Goal: Information Seeking & Learning: Learn about a topic

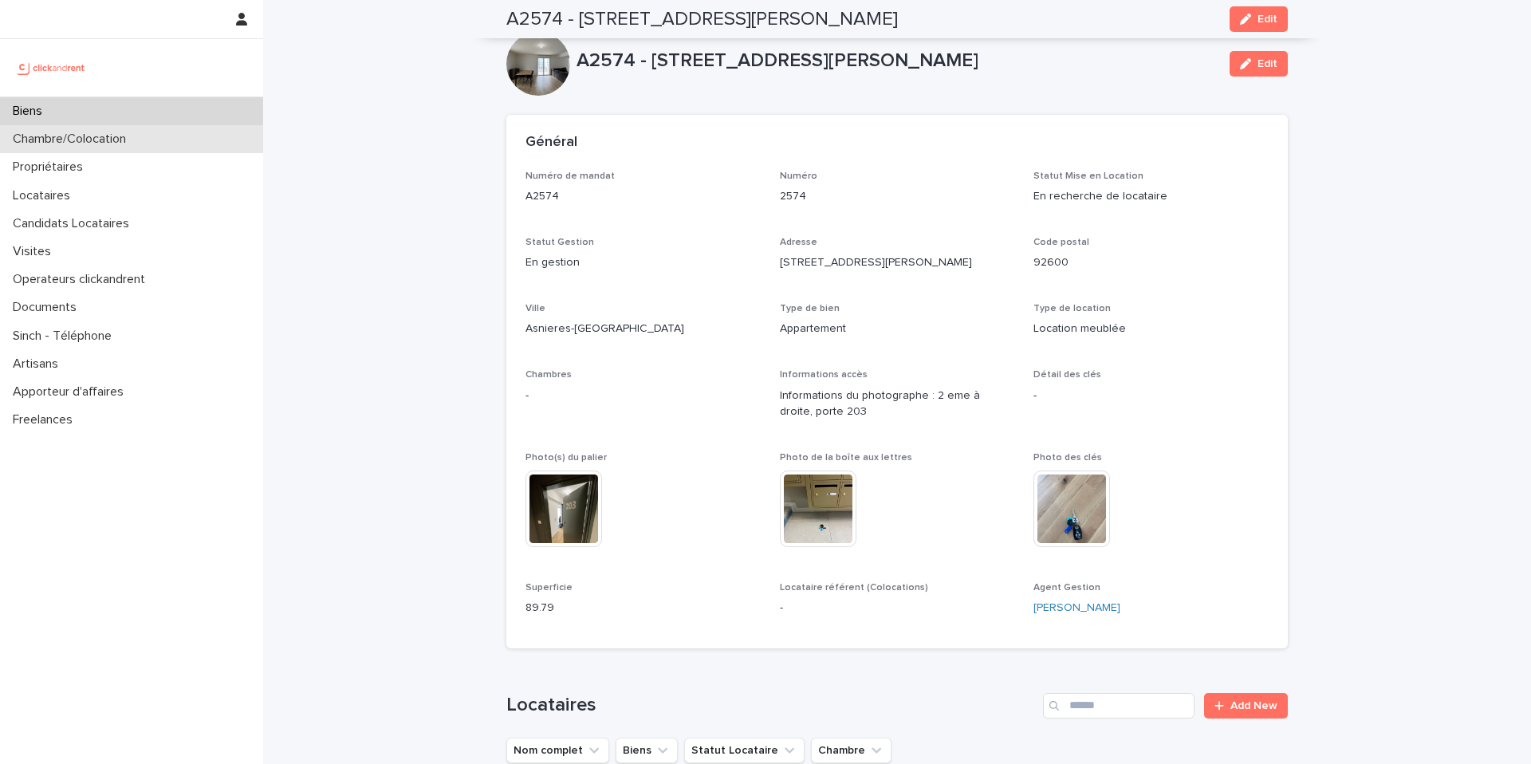
scroll to position [1009, 0]
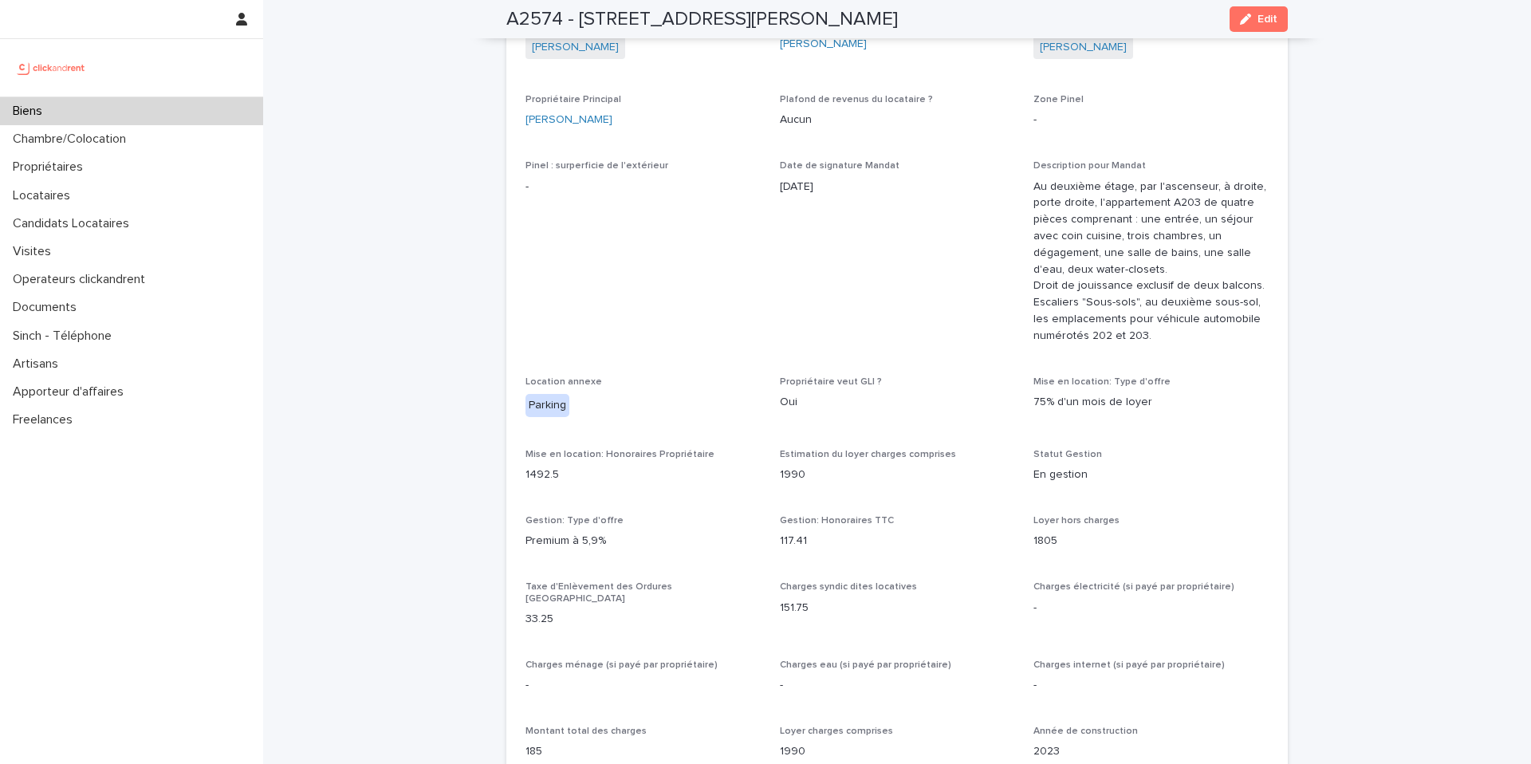
click at [128, 119] on div "Biens" at bounding box center [131, 111] width 263 height 28
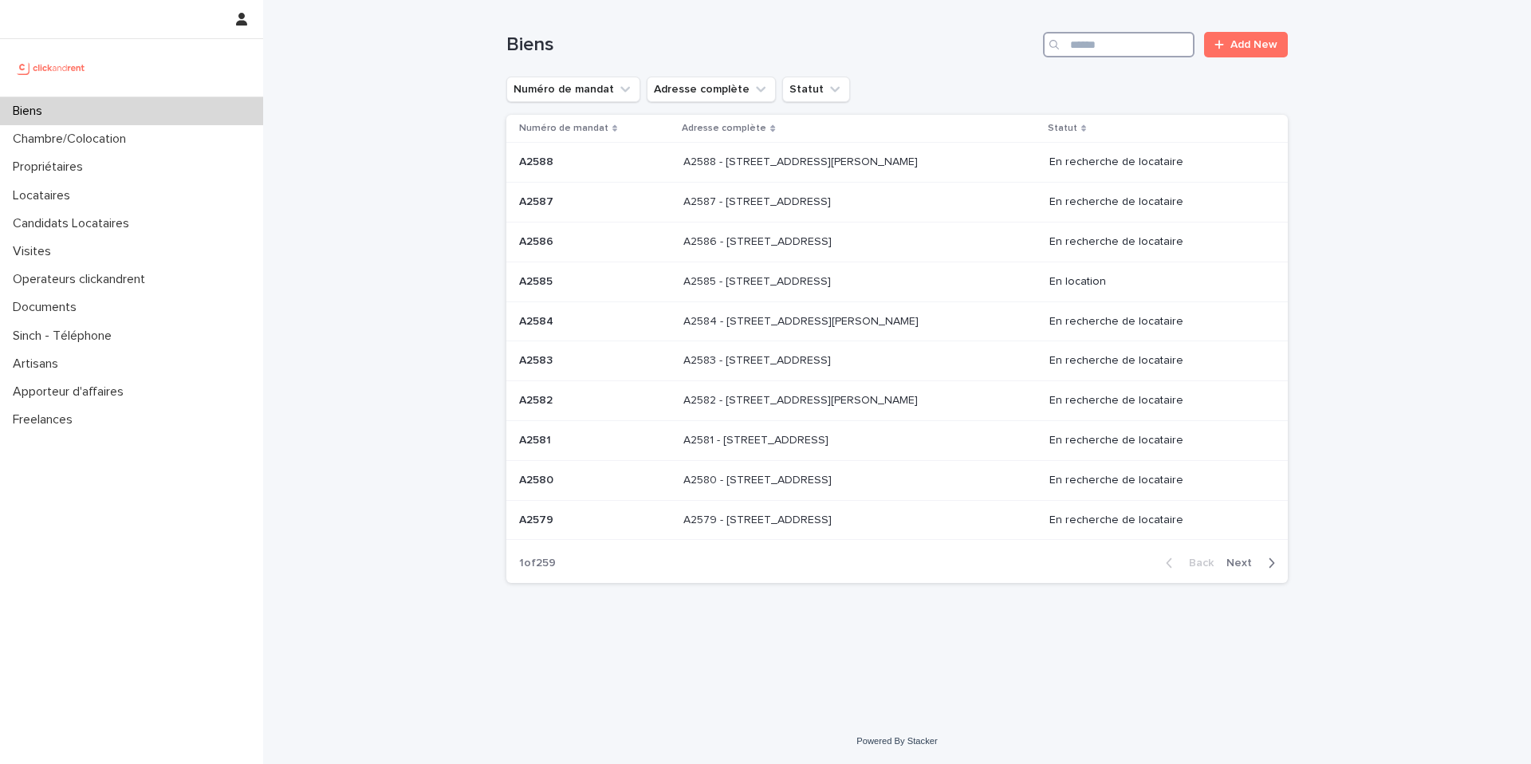
drag, startPoint x: 1078, startPoint y: 56, endPoint x: 1086, endPoint y: 57, distance: 8.8
click at [1078, 56] on input "Search" at bounding box center [1119, 45] width 152 height 26
click at [1110, 45] on input "Search" at bounding box center [1119, 45] width 152 height 26
click at [1097, 57] on input "Search" at bounding box center [1119, 45] width 152 height 26
click at [1093, 50] on input "Search" at bounding box center [1119, 45] width 152 height 26
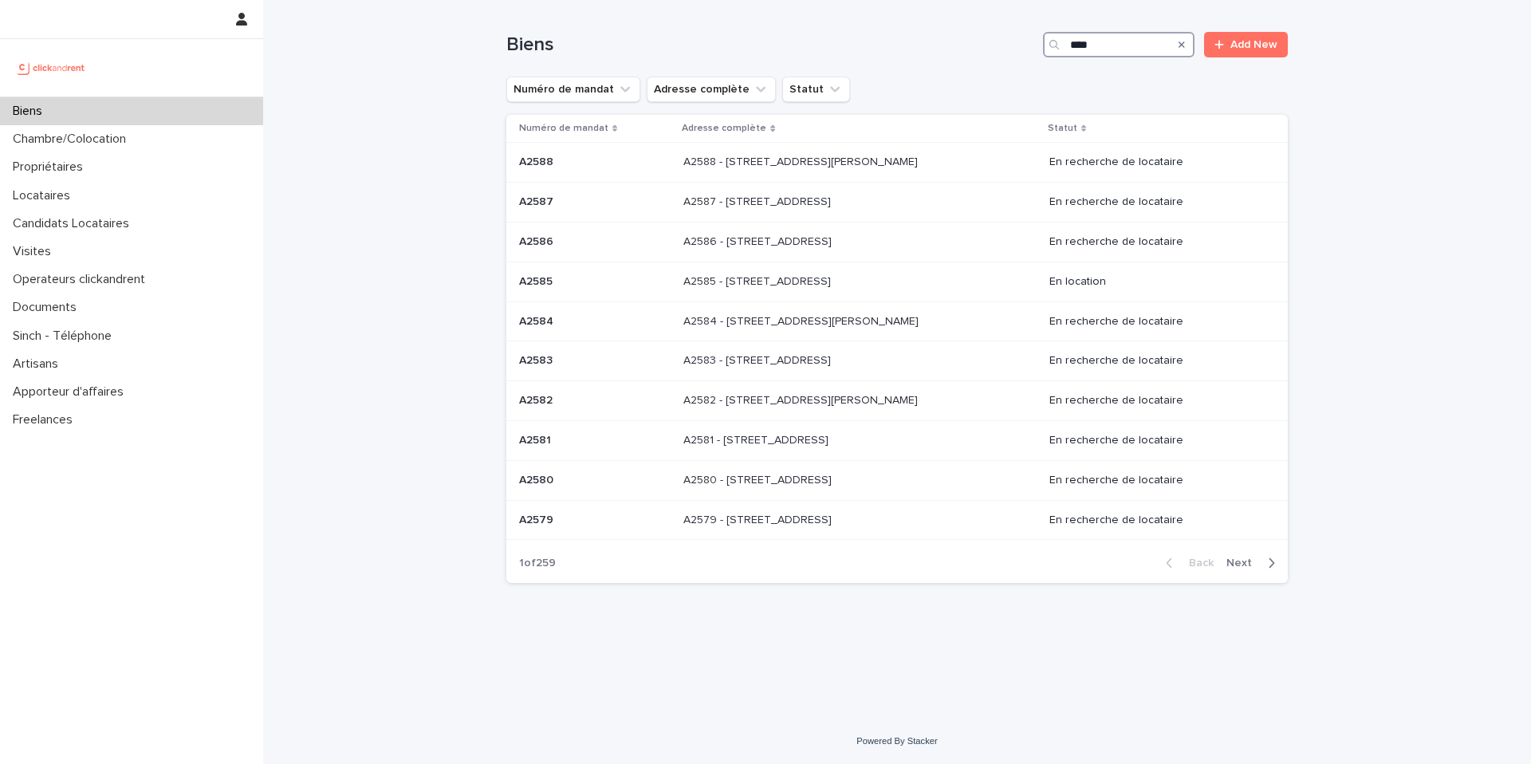
type input "****"
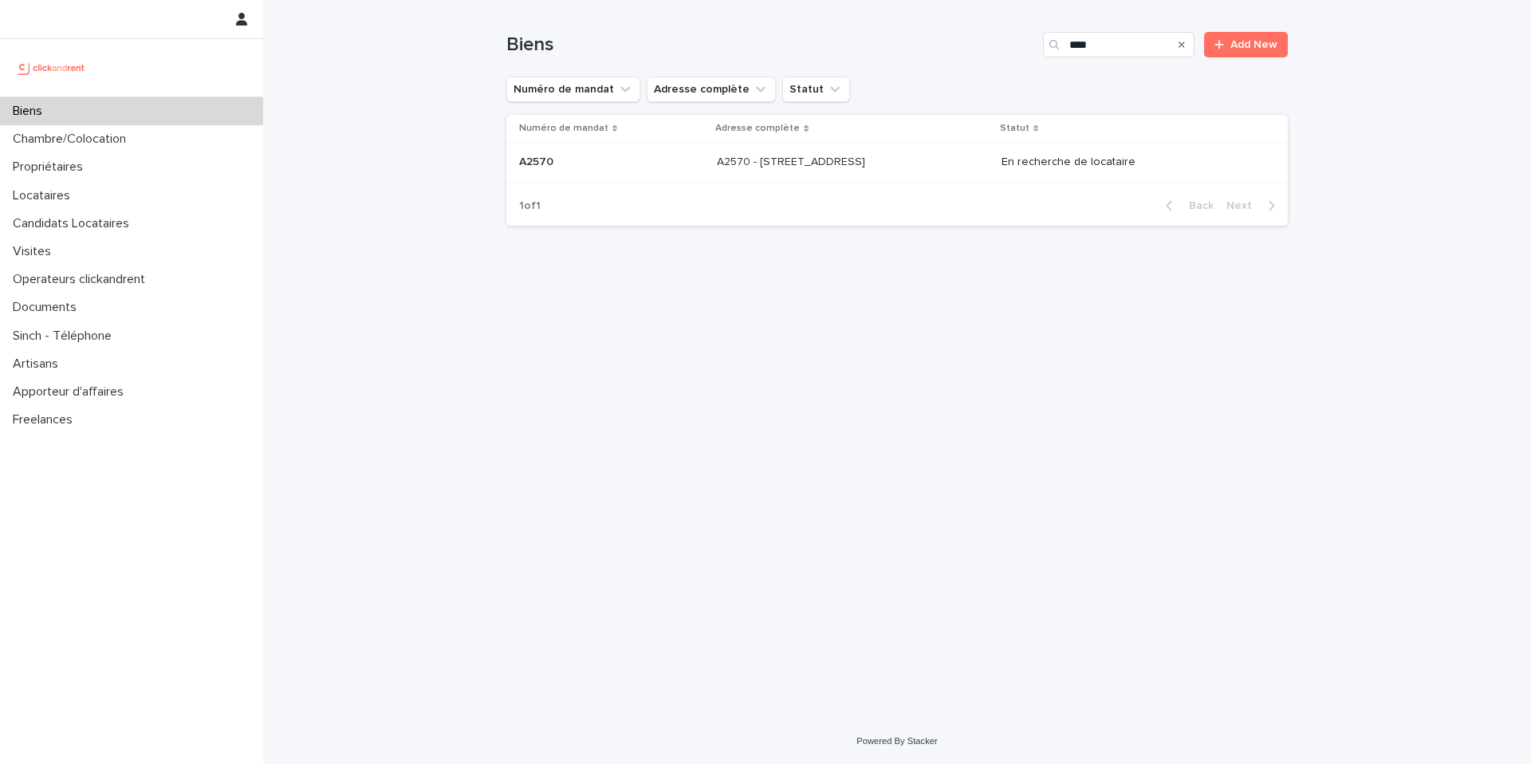
click at [899, 154] on div "A2570 - [STREET_ADDRESS] - [STREET_ADDRESS]" at bounding box center [853, 162] width 272 height 26
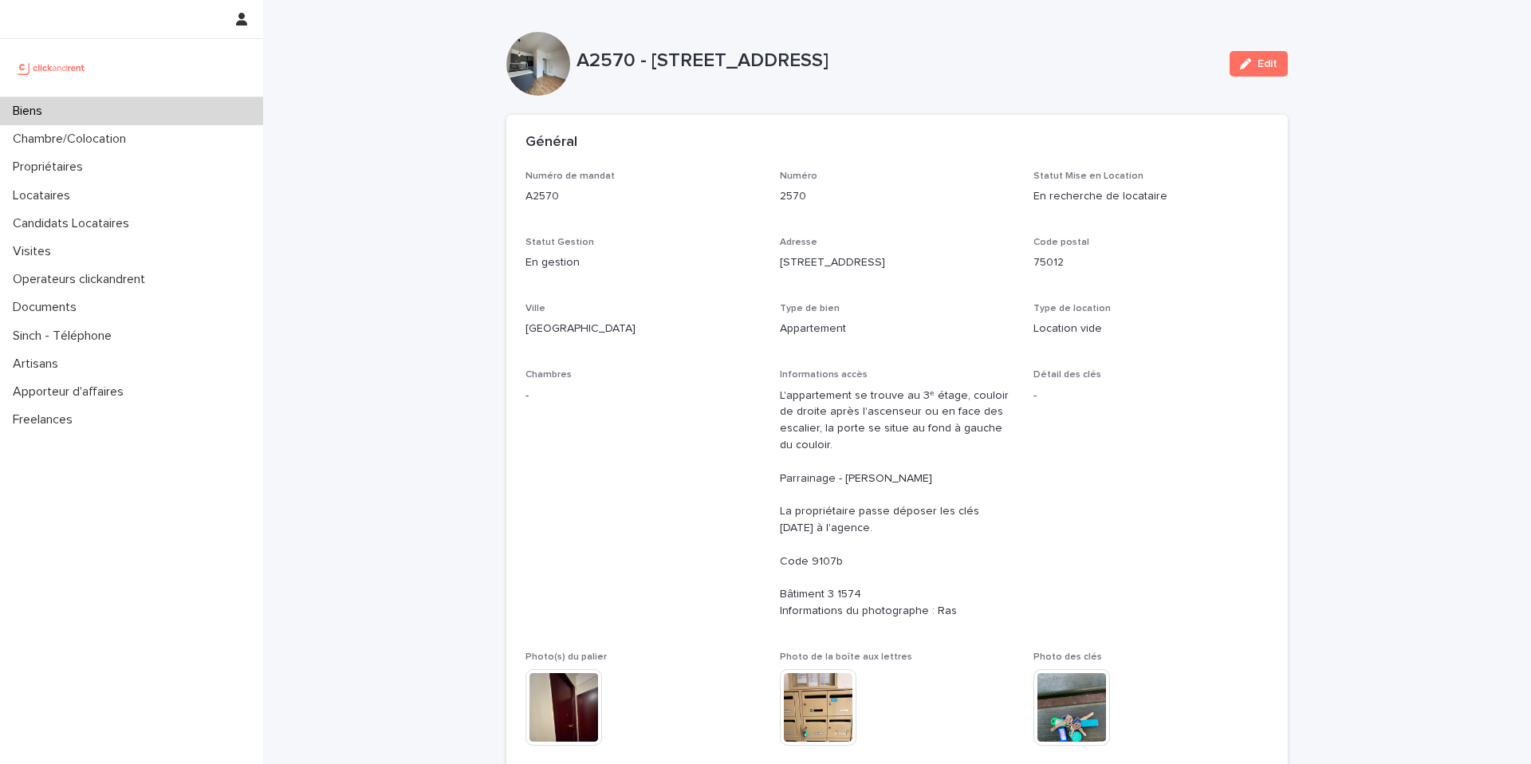
click at [1156, 53] on p "A2570 - [STREET_ADDRESS]" at bounding box center [897, 60] width 640 height 23
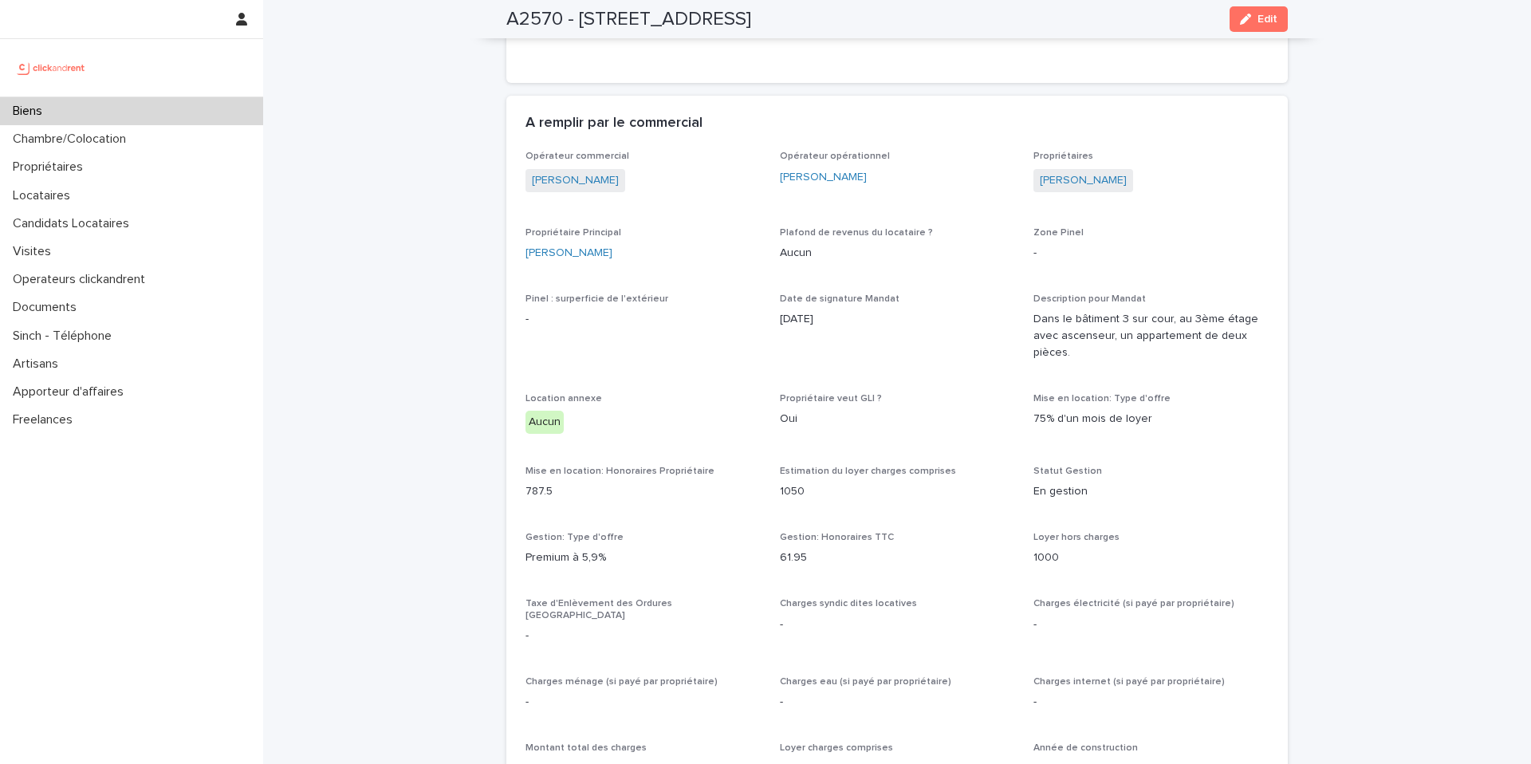
click at [128, 114] on div "Biens" at bounding box center [131, 111] width 263 height 28
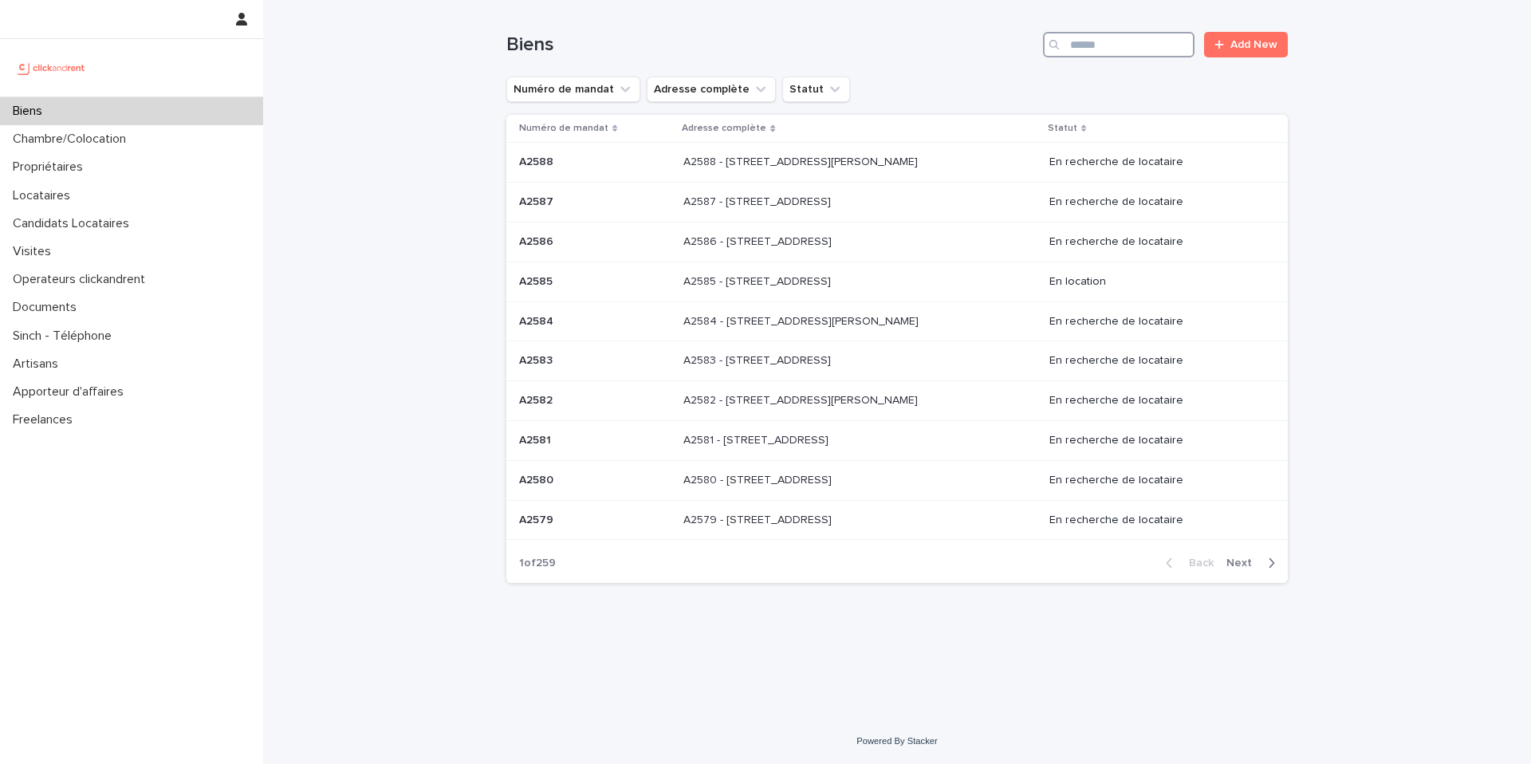
click at [1113, 50] on input "Search" at bounding box center [1119, 45] width 152 height 26
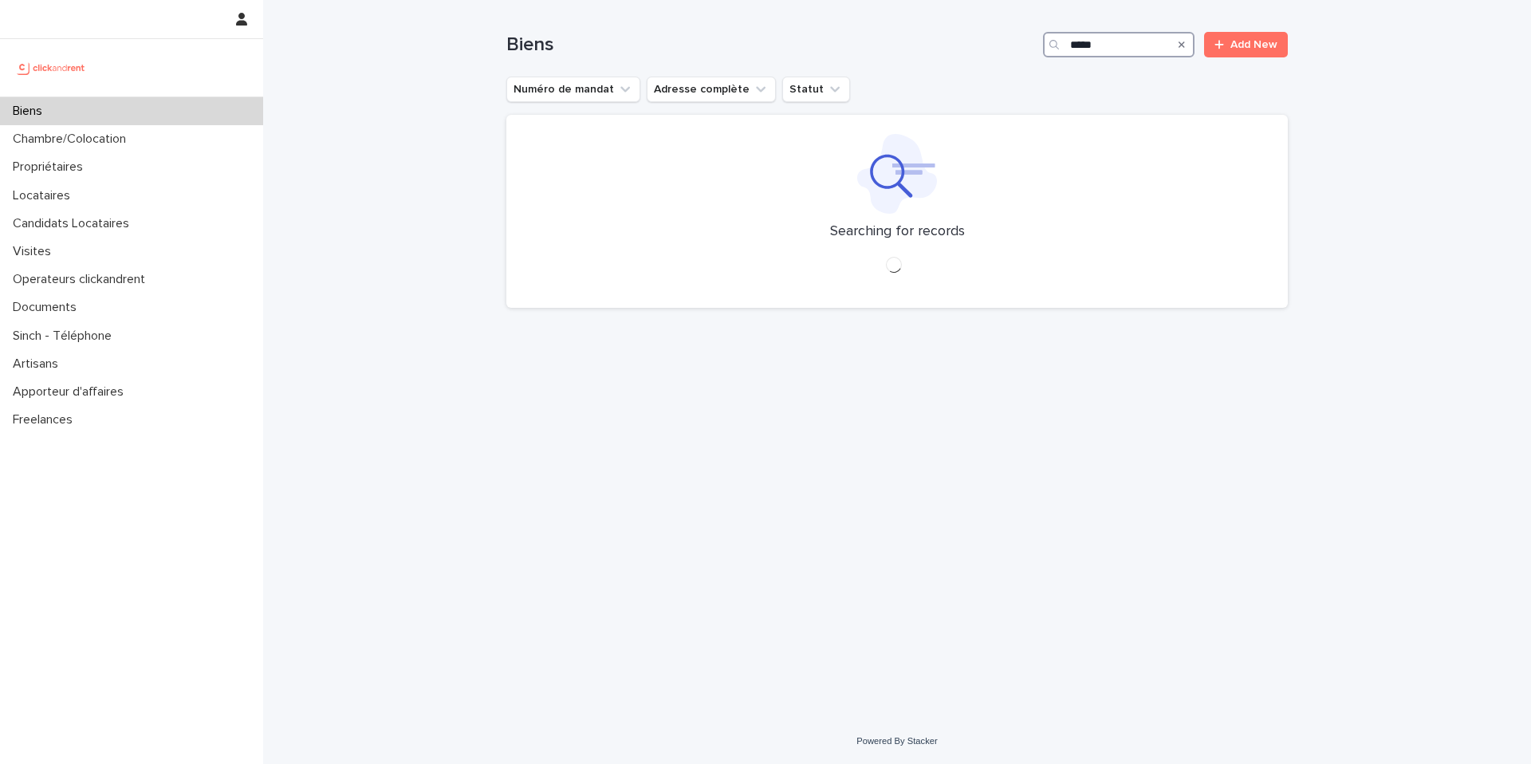
type input "*****"
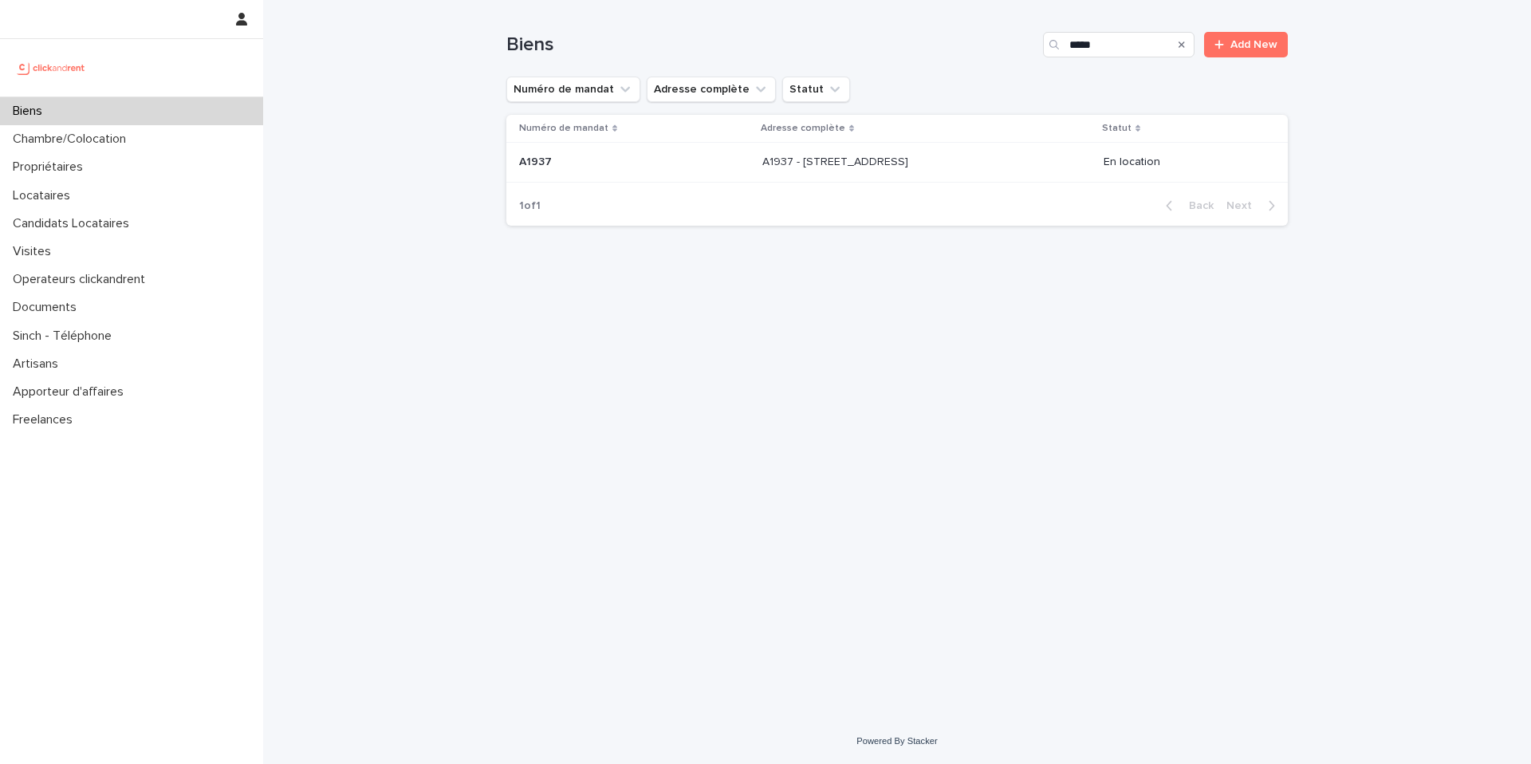
click at [948, 156] on p at bounding box center [896, 163] width 266 height 14
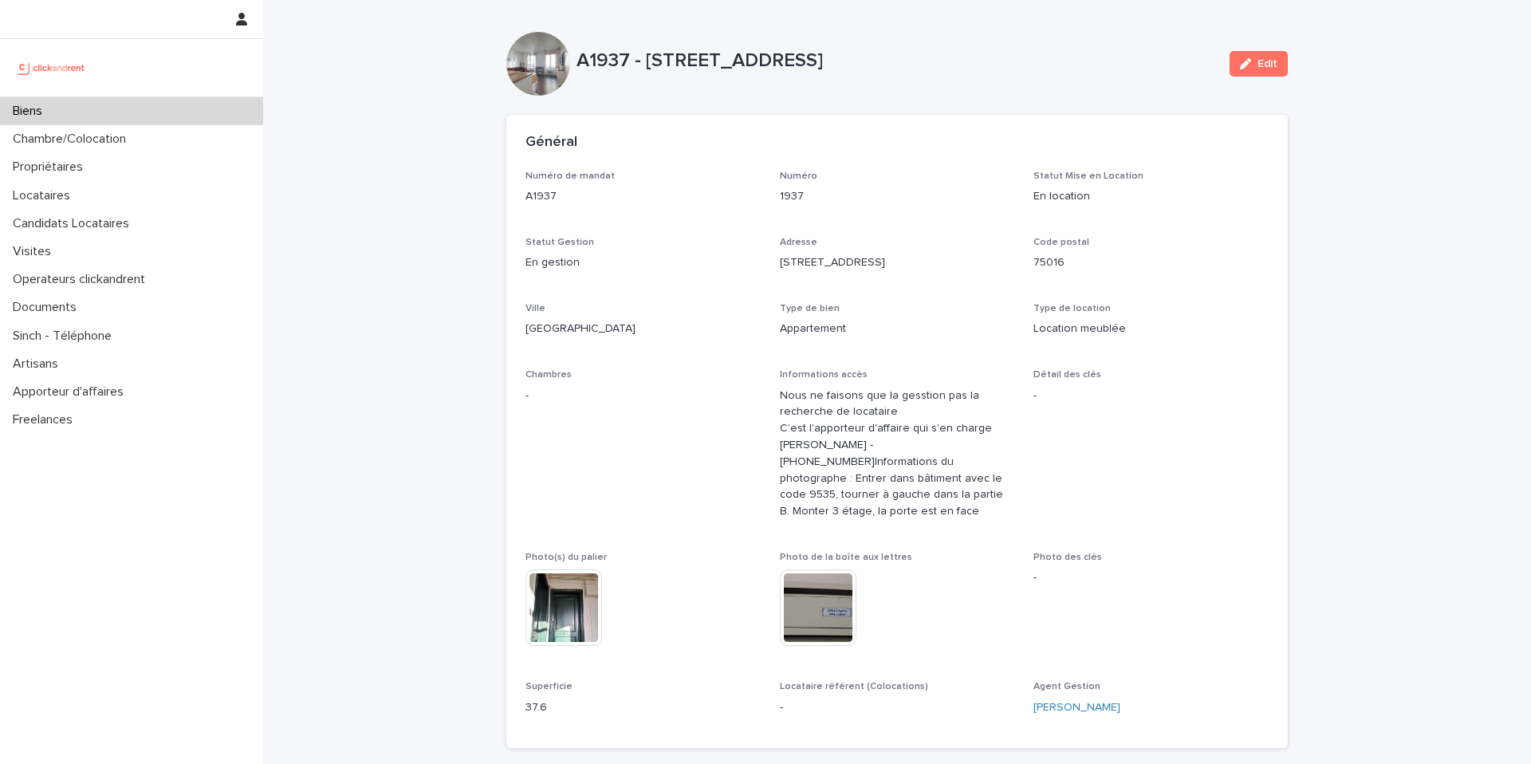
drag, startPoint x: 633, startPoint y: 103, endPoint x: 640, endPoint y: 88, distance: 16.8
drag, startPoint x: 643, startPoint y: 63, endPoint x: 820, endPoint y: 65, distance: 177.1
click at [820, 65] on p "A1937 - [STREET_ADDRESS]" at bounding box center [897, 60] width 640 height 23
click at [767, 67] on p "A1937 - [STREET_ADDRESS]" at bounding box center [897, 60] width 640 height 23
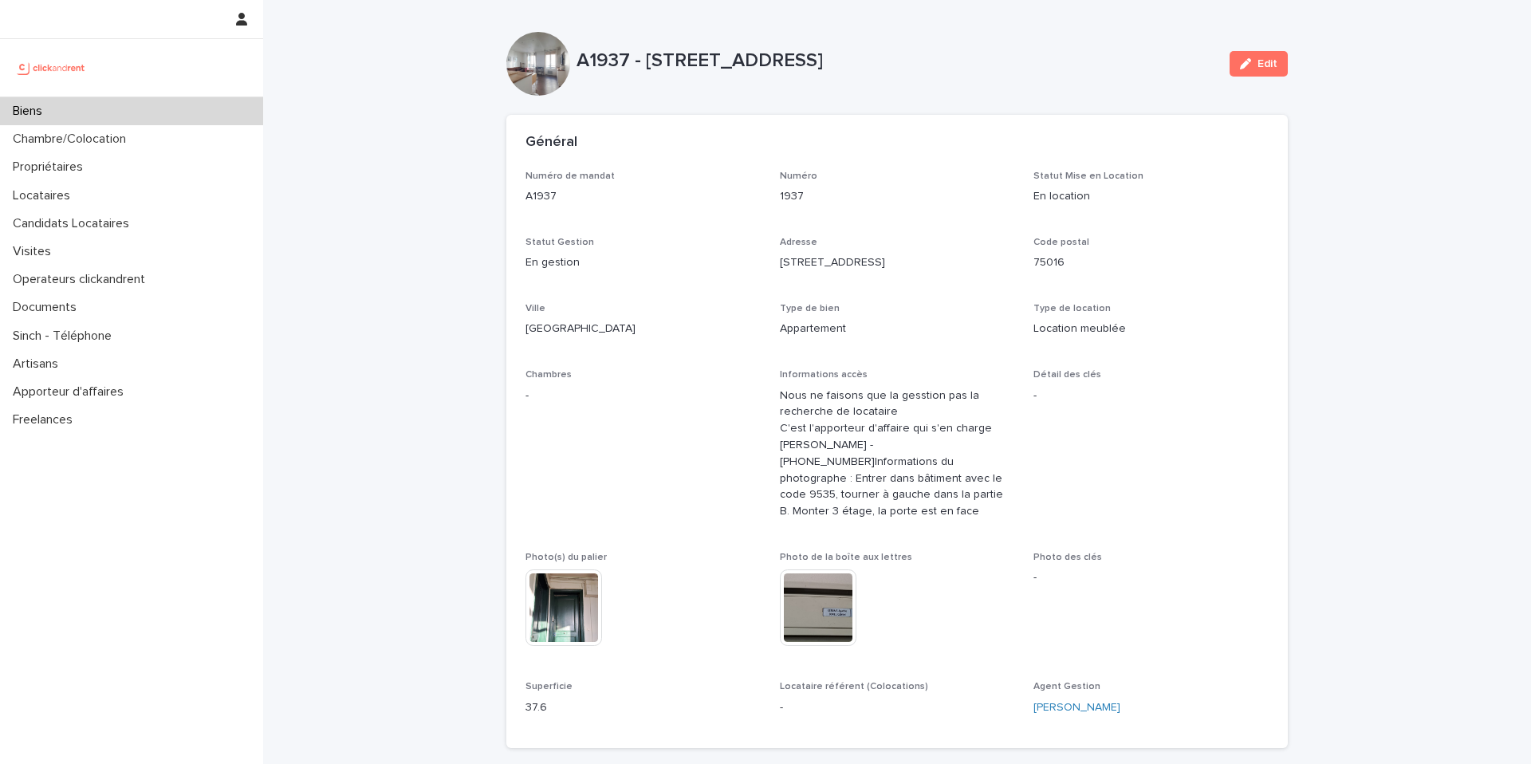
drag, startPoint x: 644, startPoint y: 61, endPoint x: 856, endPoint y: 57, distance: 211.4
click at [853, 50] on p "A1937 - [STREET_ADDRESS]" at bounding box center [897, 60] width 640 height 23
click at [855, 57] on p "A1937 - [STREET_ADDRESS]" at bounding box center [897, 60] width 640 height 23
drag, startPoint x: 643, startPoint y: 64, endPoint x: 896, endPoint y: 72, distance: 253.0
click at [896, 72] on div "A1937 - [STREET_ADDRESS]" at bounding box center [897, 64] width 640 height 30
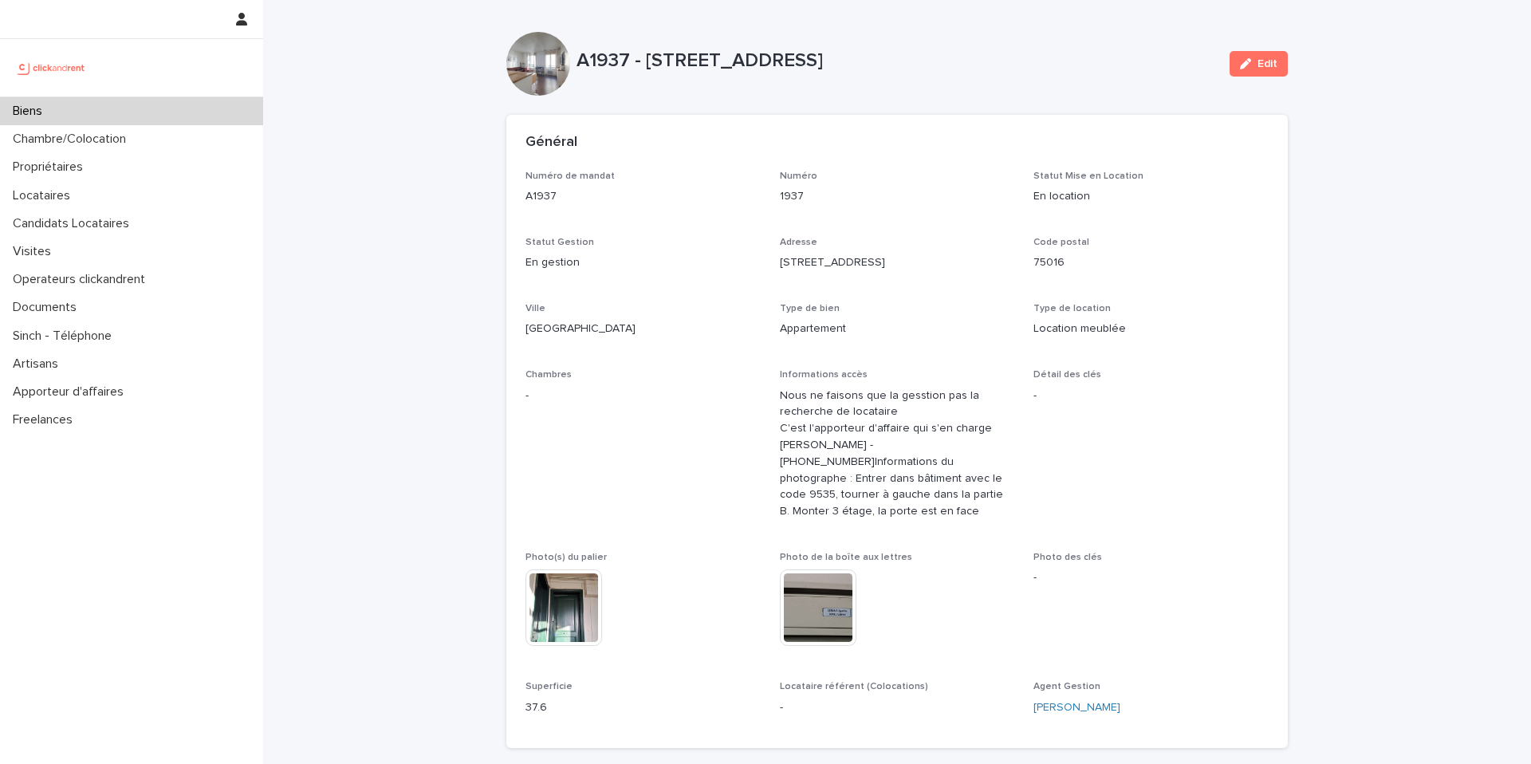
copy p "[STREET_ADDRESS]"
click at [869, 249] on div "Adresse [STREET_ADDRESS]" at bounding box center [897, 260] width 235 height 47
click at [1067, 66] on p "A1937 - [STREET_ADDRESS]" at bounding box center [897, 60] width 640 height 23
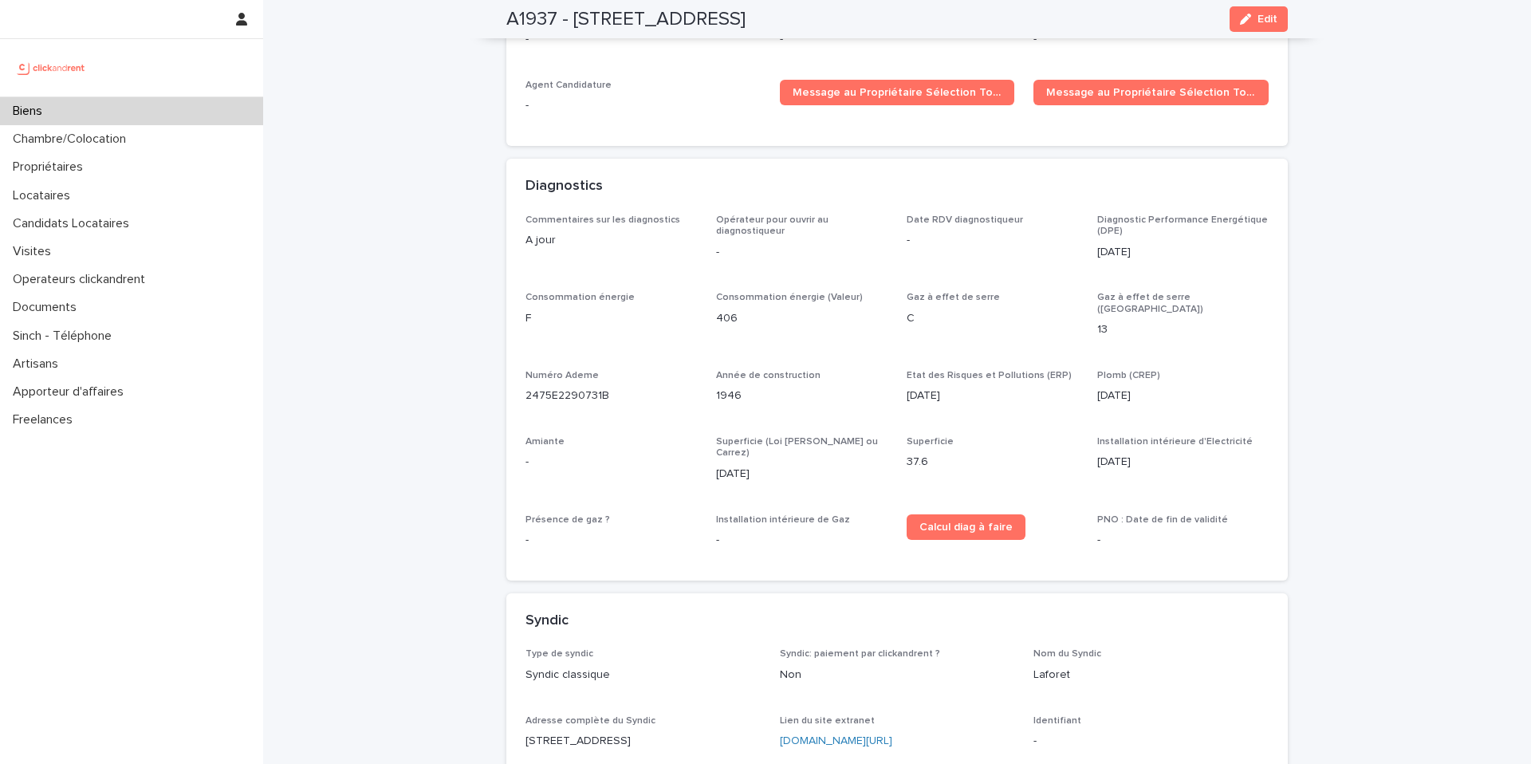
scroll to position [1052, 0]
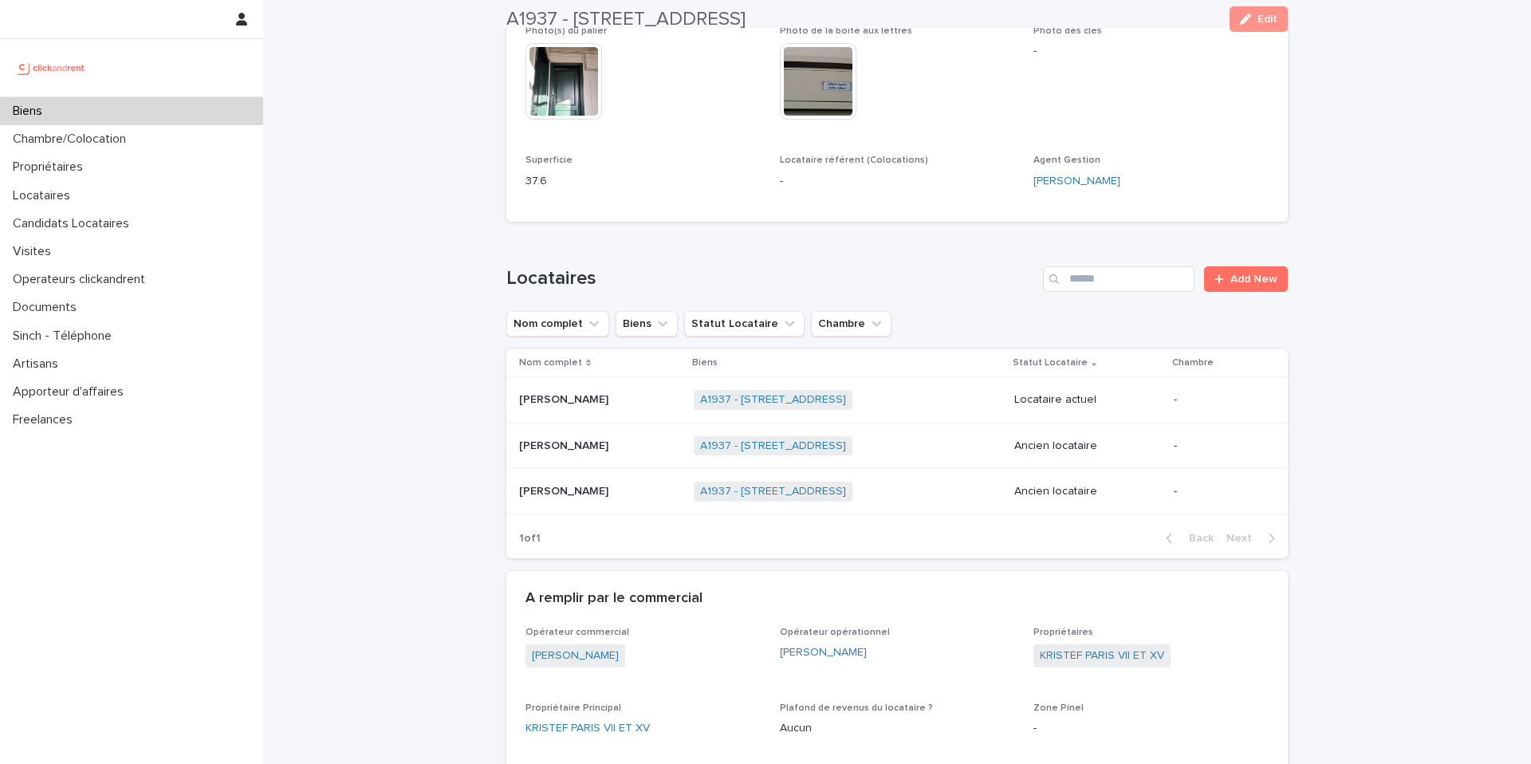
scroll to position [541, 0]
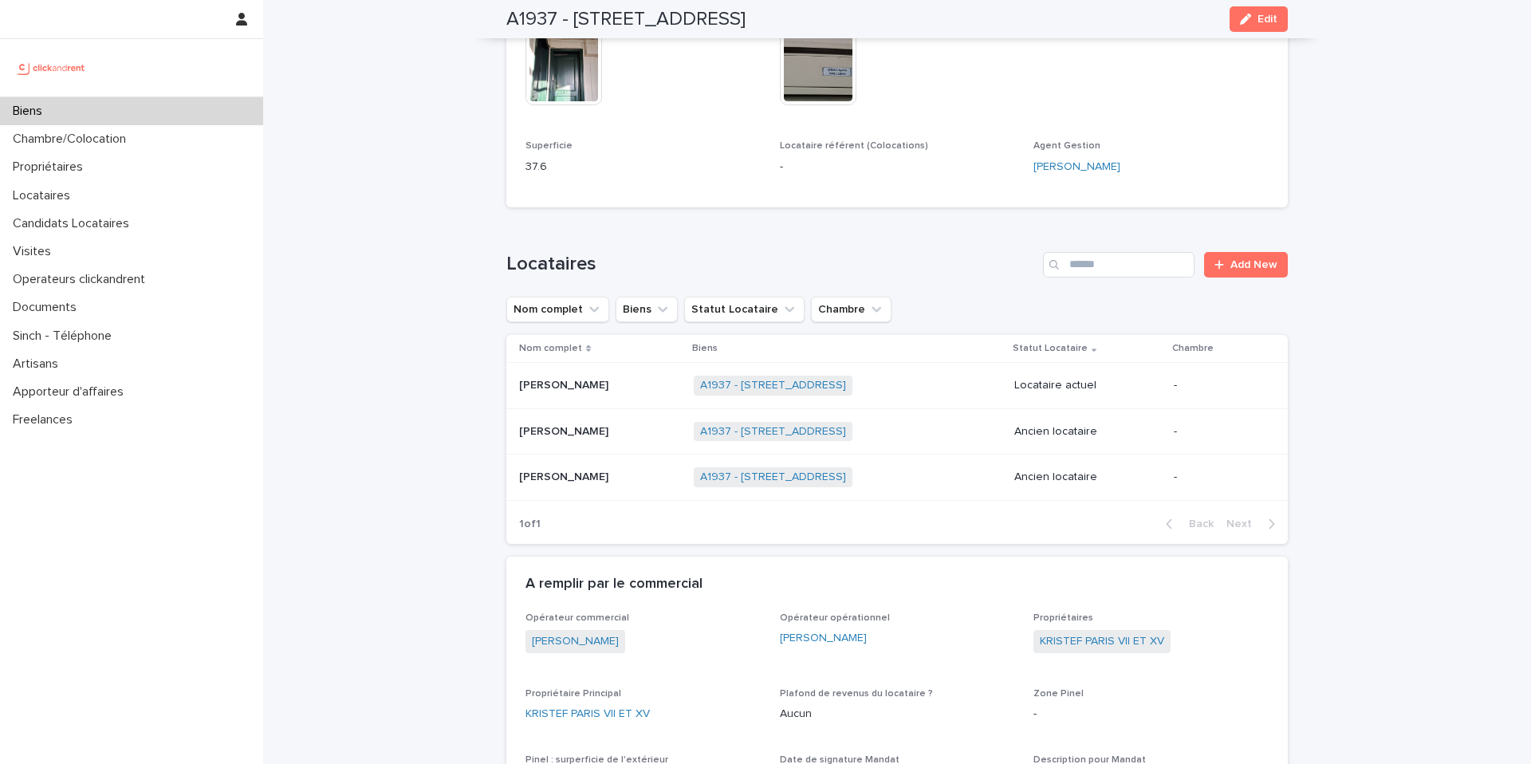
click at [563, 399] on div "[PERSON_NAME] [PERSON_NAME]" at bounding box center [600, 385] width 162 height 26
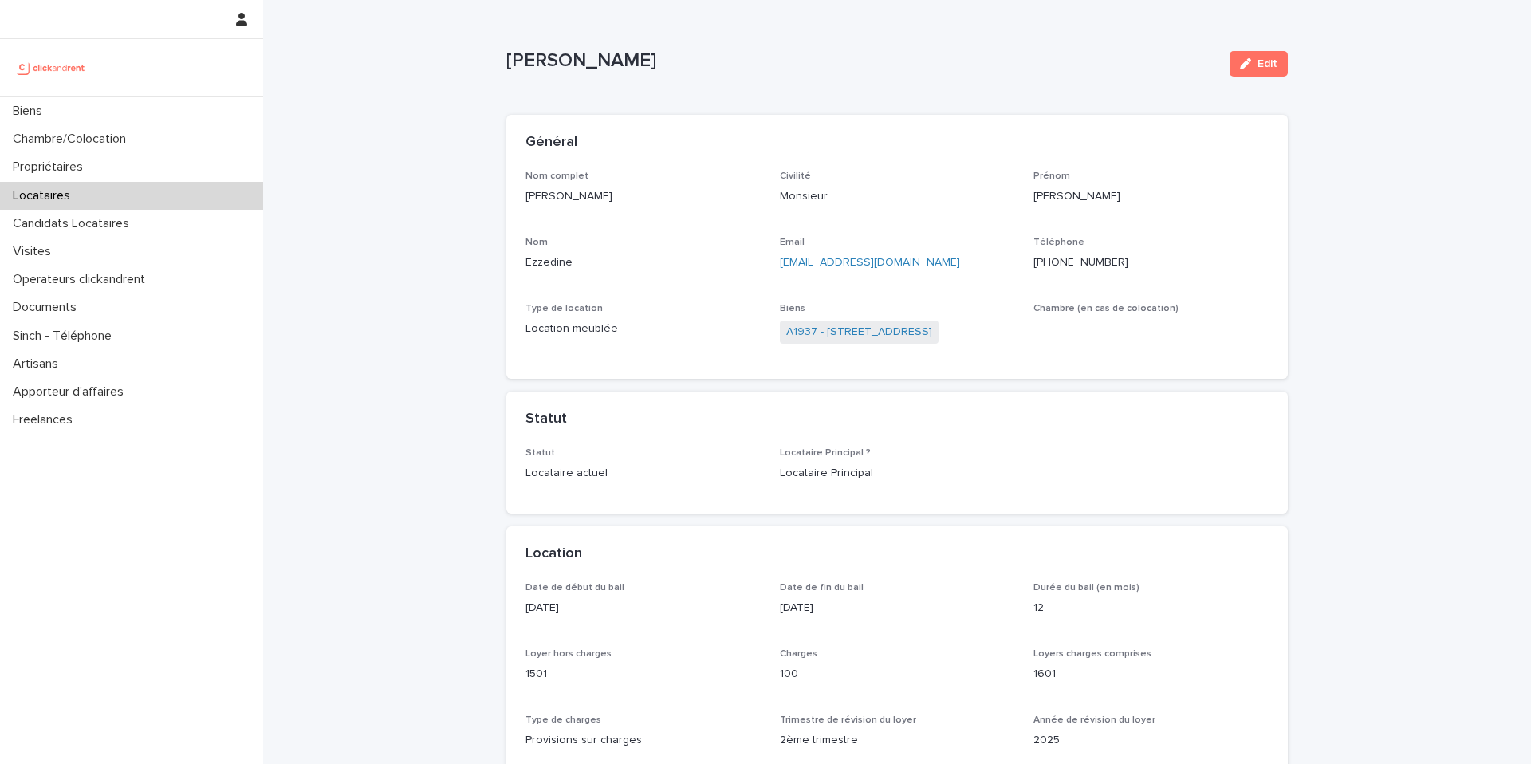
click at [1064, 263] on ringoverc2c-number-84e06f14122c "[PHONE_NUMBER]" at bounding box center [1081, 262] width 95 height 11
click at [111, 176] on div "Propriétaires" at bounding box center [131, 167] width 263 height 28
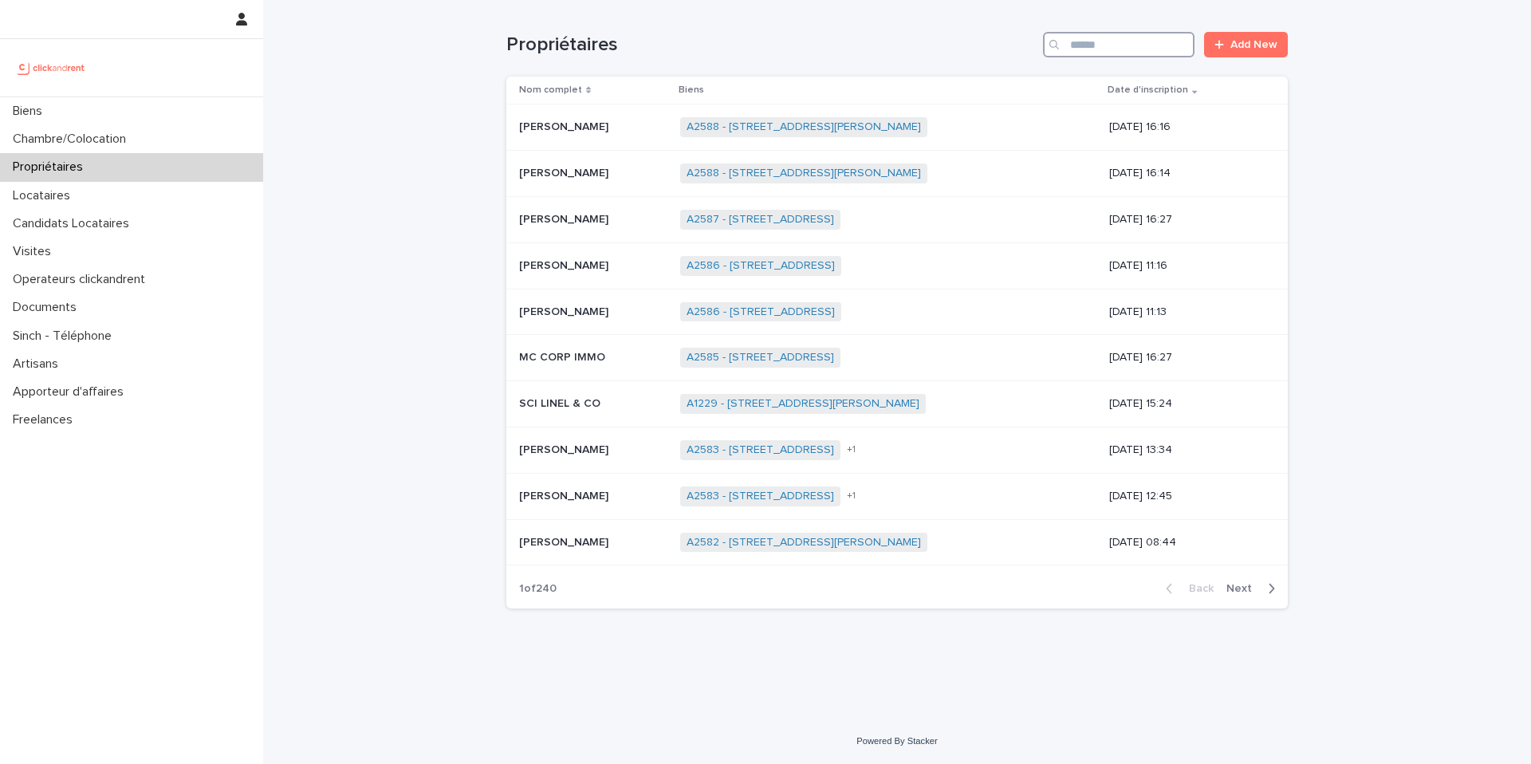
click at [1098, 45] on input "Search" at bounding box center [1119, 45] width 152 height 26
type input "*******"
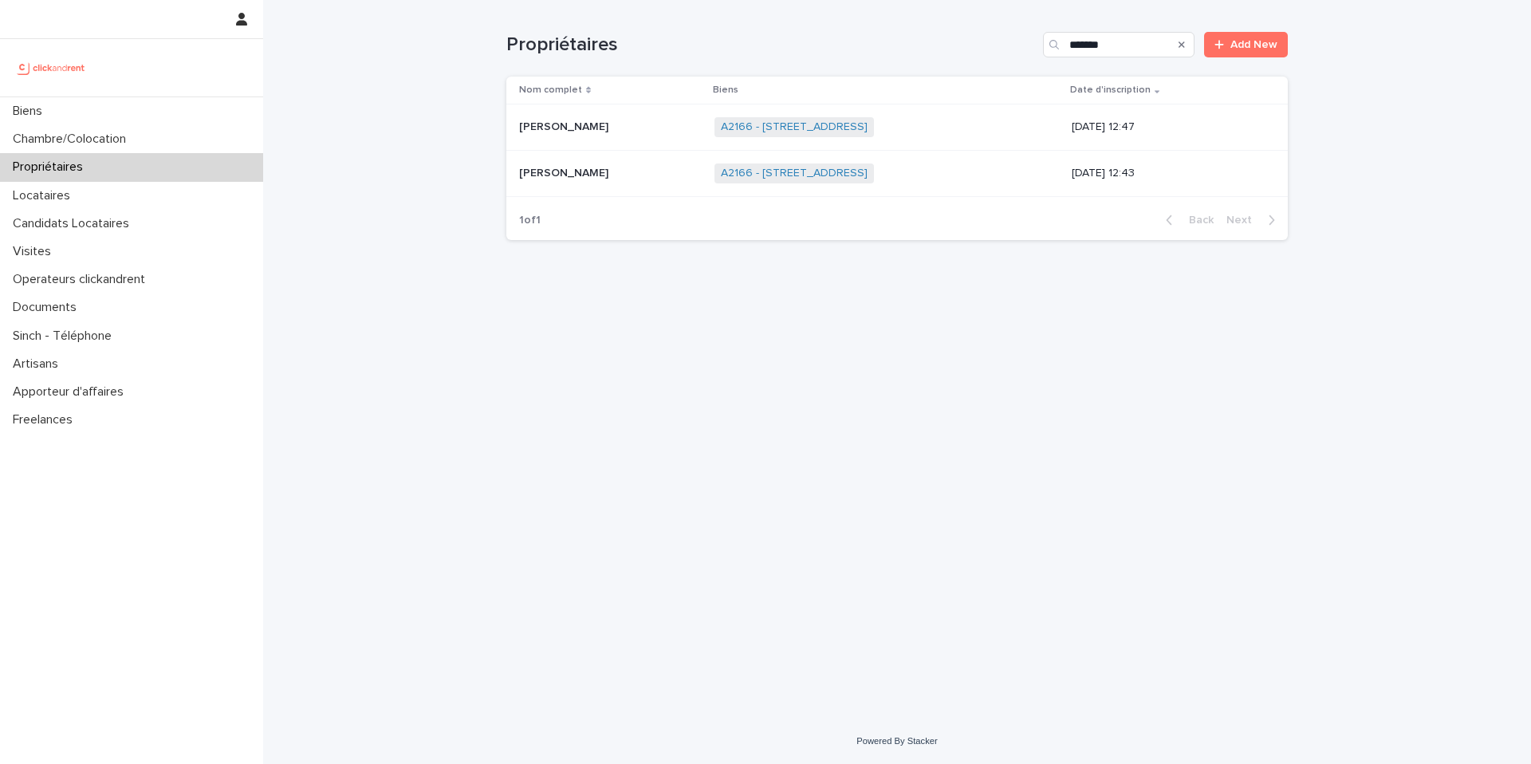
click at [602, 132] on p "[PERSON_NAME]" at bounding box center [565, 125] width 93 height 17
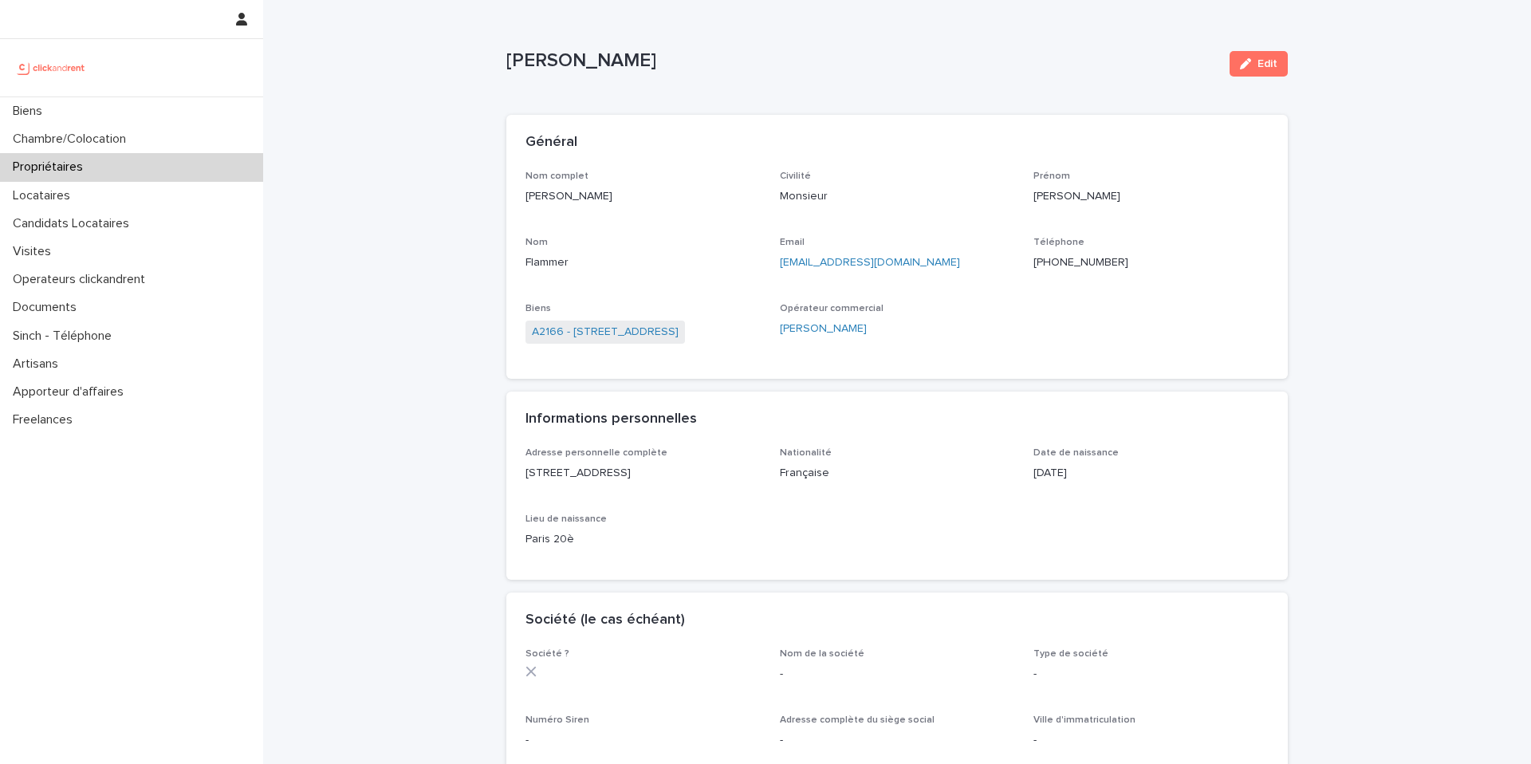
click at [330, 172] on div "Loading... Saving… Loading... Saving… [PERSON_NAME] Edit [PERSON_NAME] Edit Sor…" at bounding box center [897, 699] width 1268 height 1399
click at [164, 128] on div "Chambre/Colocation" at bounding box center [131, 139] width 263 height 28
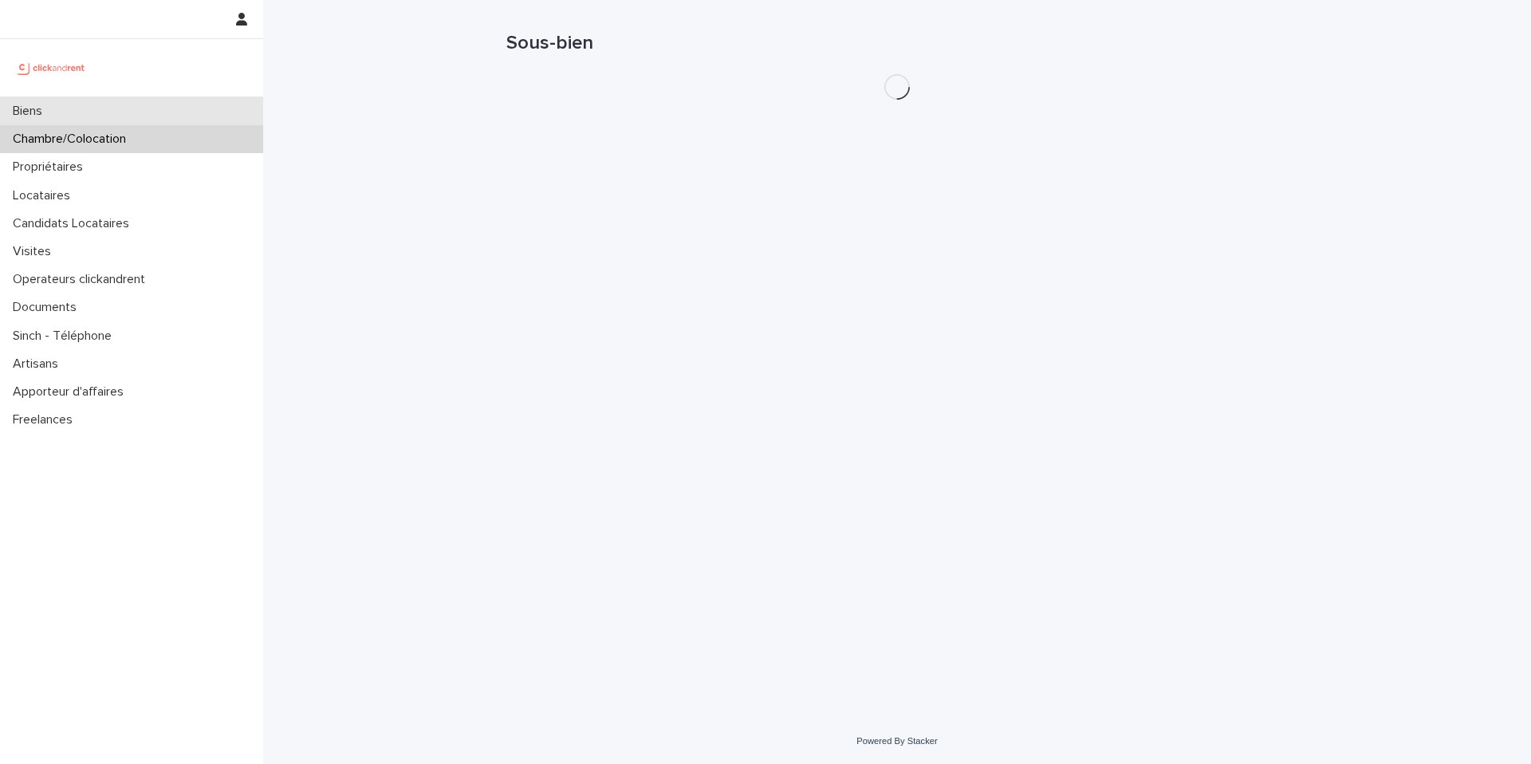
click at [156, 115] on div "Biens" at bounding box center [131, 111] width 263 height 28
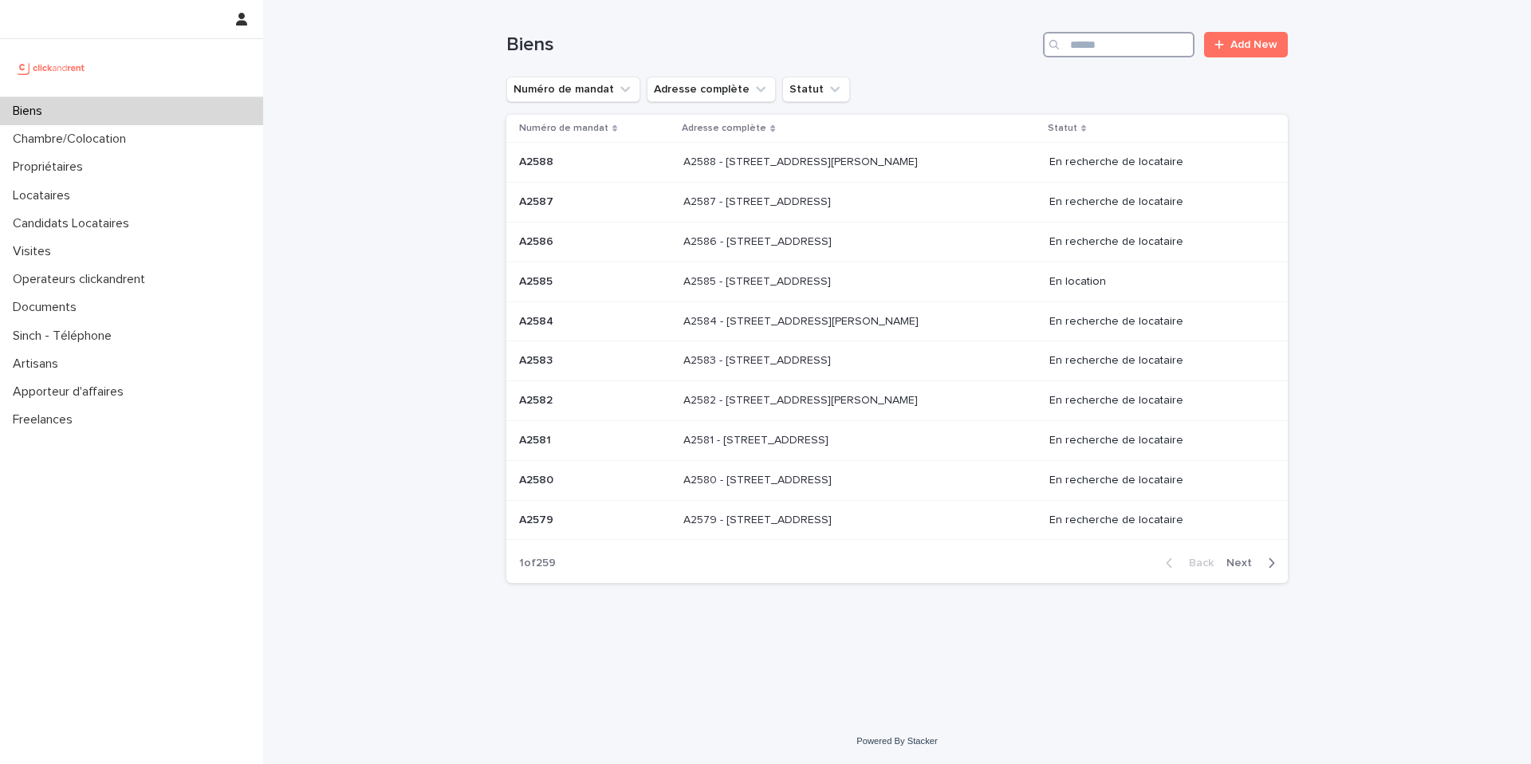
click at [1146, 49] on input "Search" at bounding box center [1119, 45] width 152 height 26
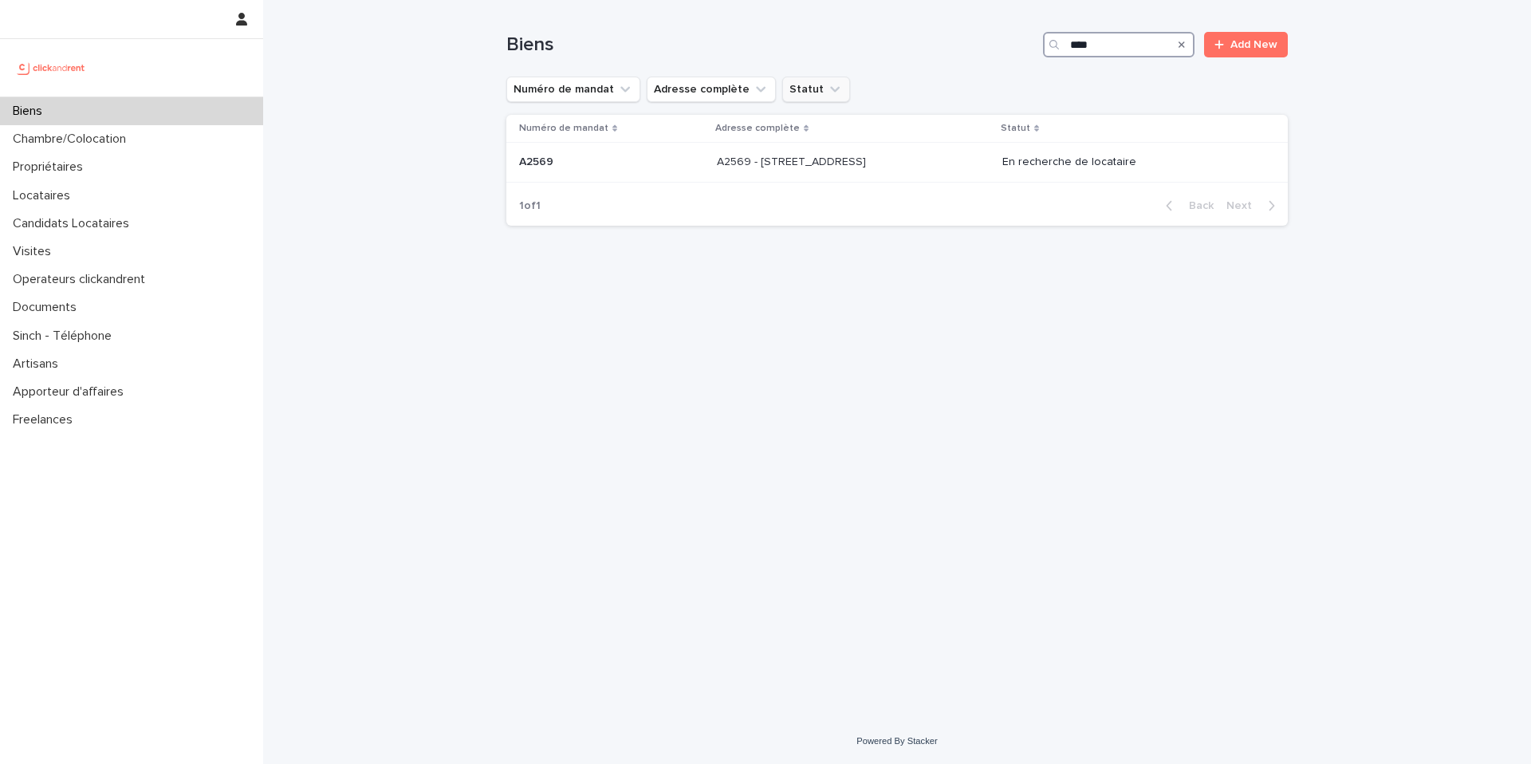
type input "****"
click at [810, 78] on button "Statut" at bounding box center [816, 90] width 68 height 26
click at [883, 57] on div "Biens **** Add New" at bounding box center [897, 45] width 782 height 26
drag, startPoint x: 813, startPoint y: 135, endPoint x: 797, endPoint y: 160, distance: 30.1
click at [813, 136] on div "Adresse complète" at bounding box center [853, 129] width 276 height 18
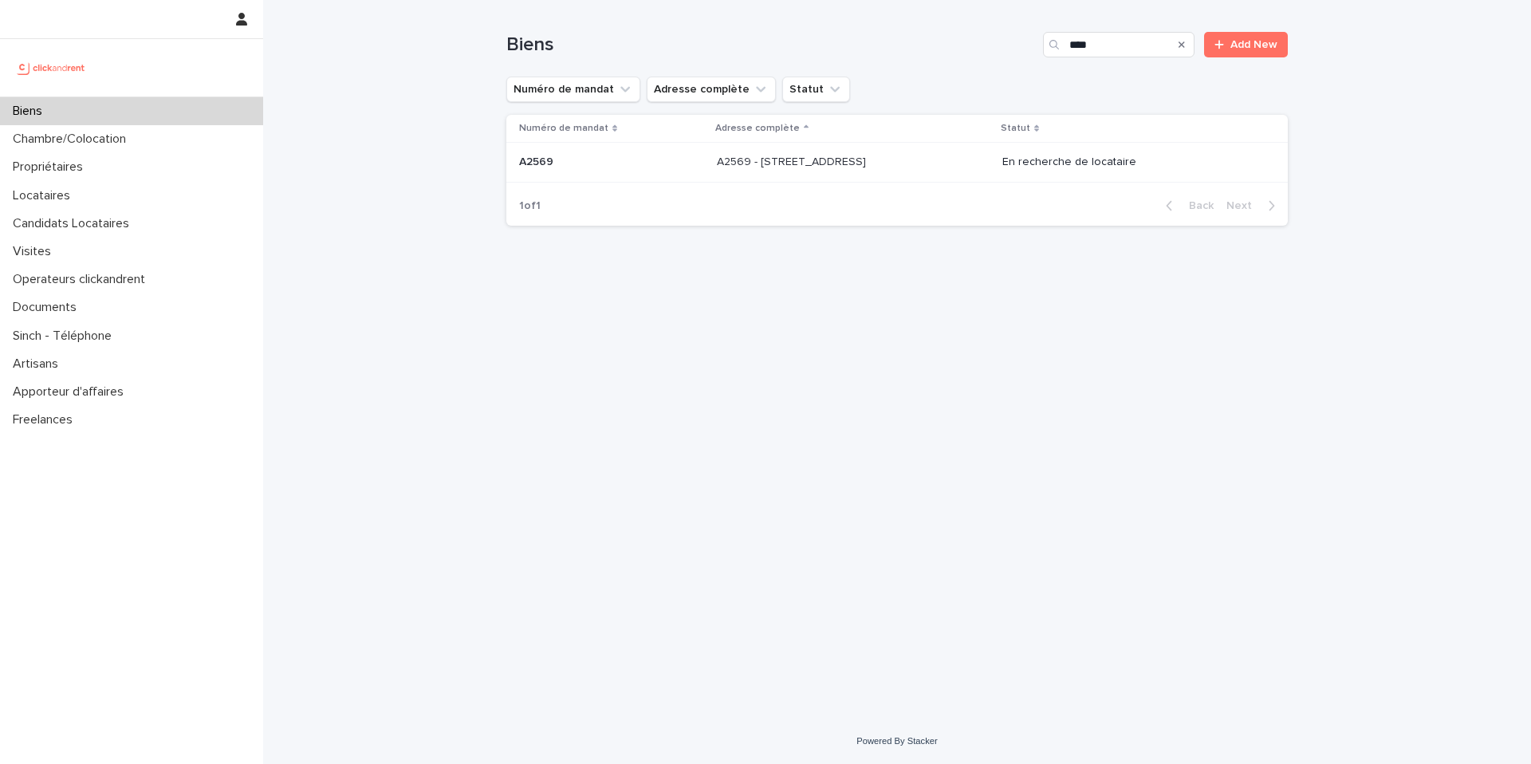
click at [576, 169] on p at bounding box center [611, 163] width 185 height 14
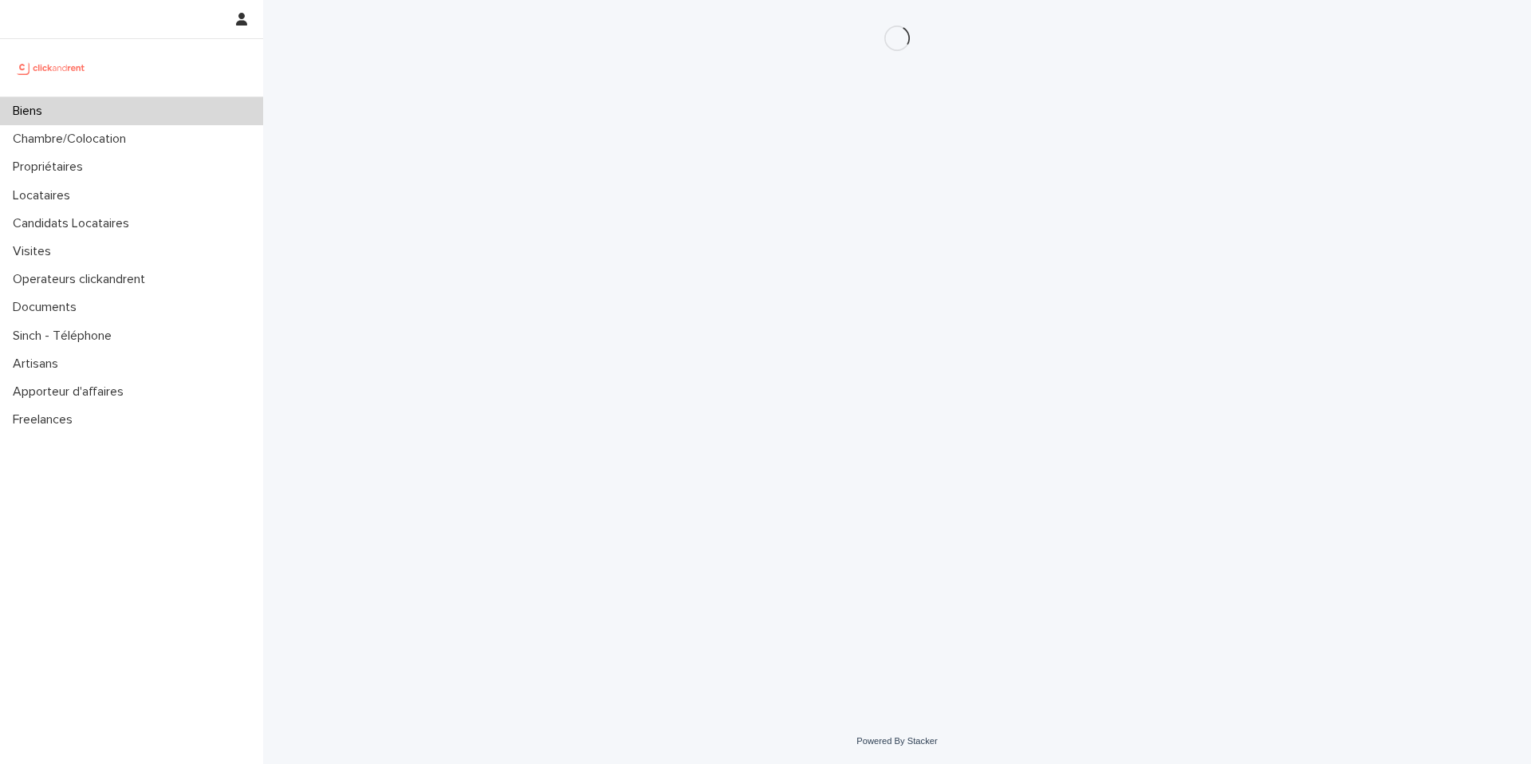
click at [395, 119] on div "Loading... Saving… Loading... Saving…" at bounding box center [897, 359] width 1268 height 719
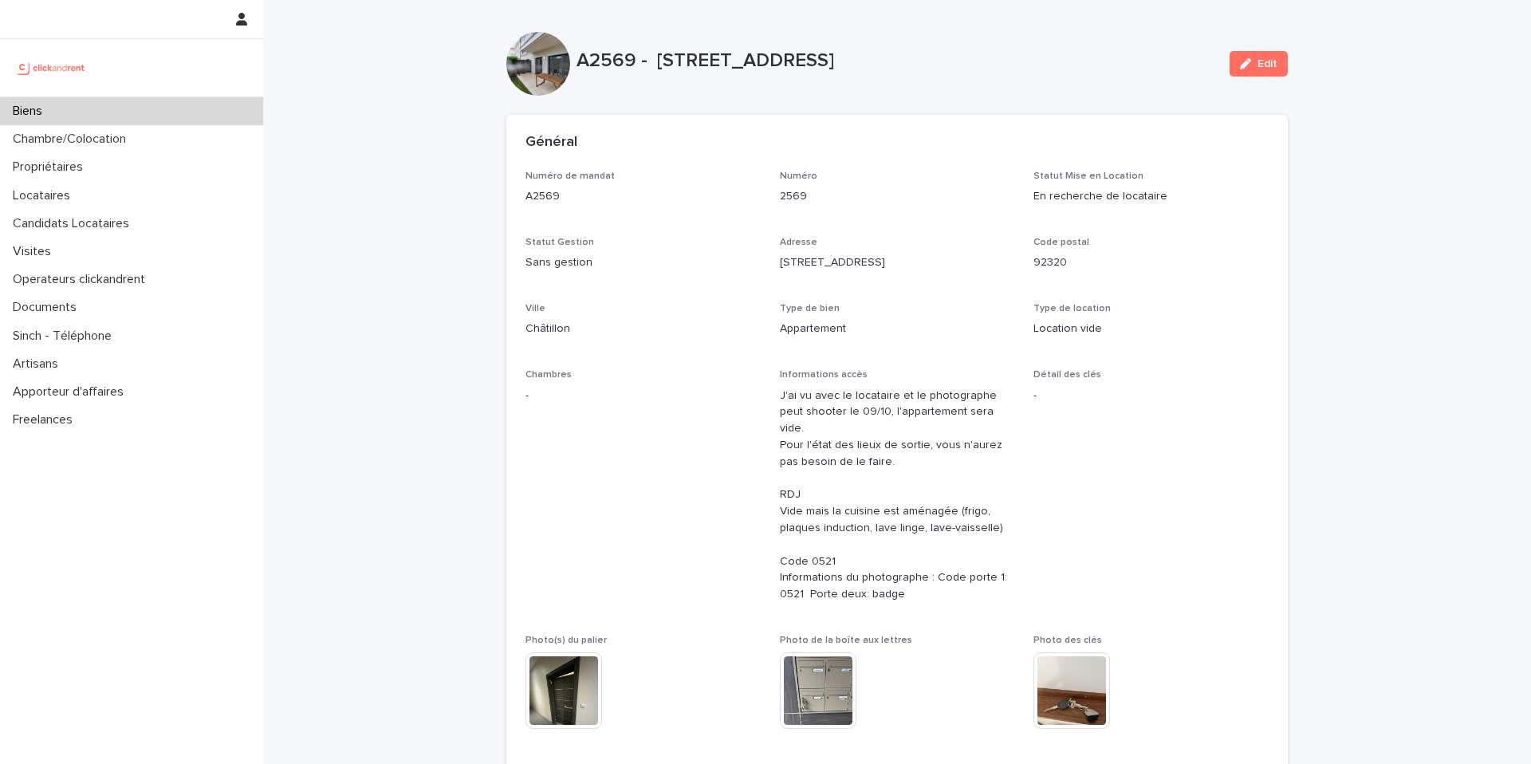
click at [691, 132] on div "Général" at bounding box center [897, 143] width 782 height 56
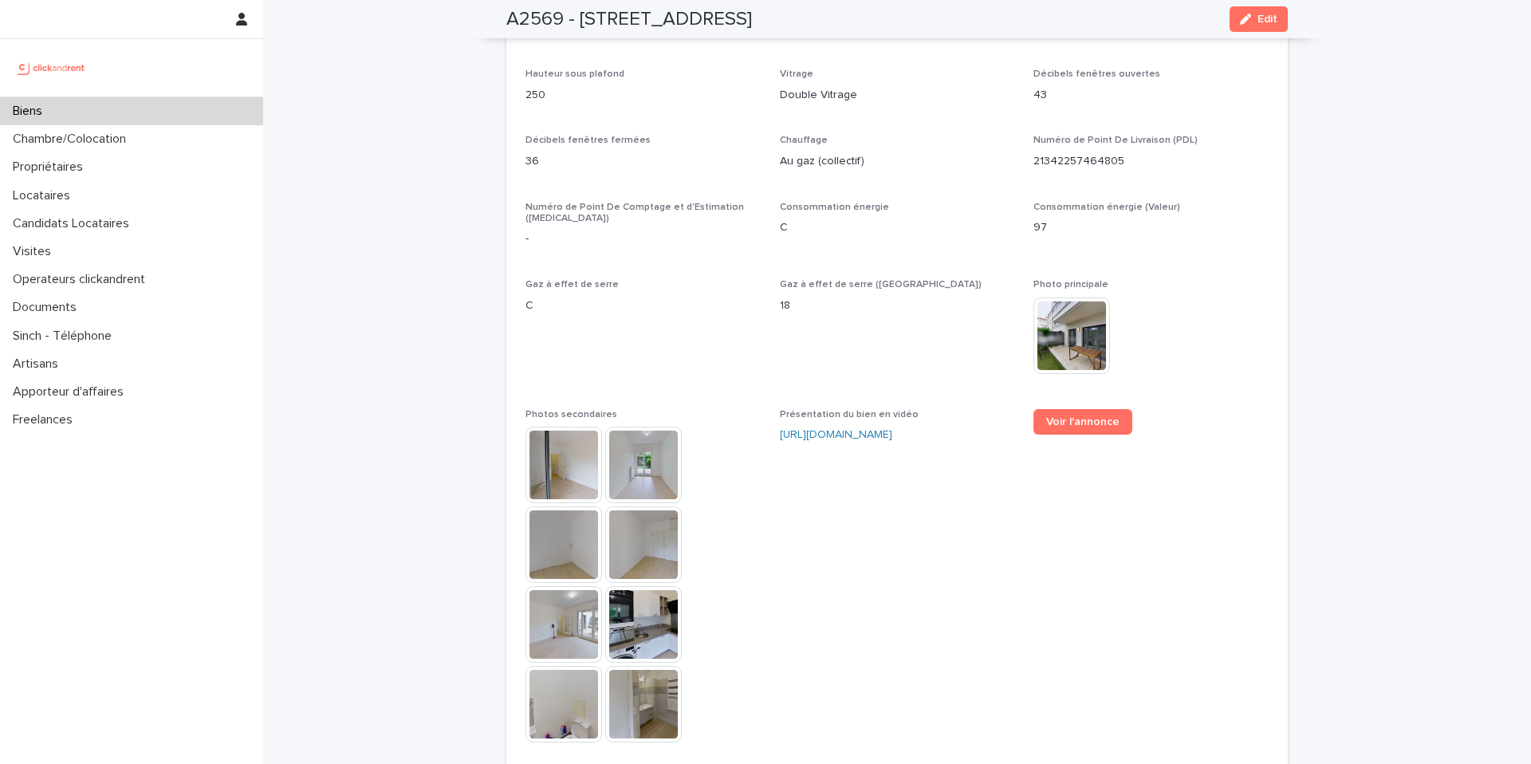
scroll to position [3950, 0]
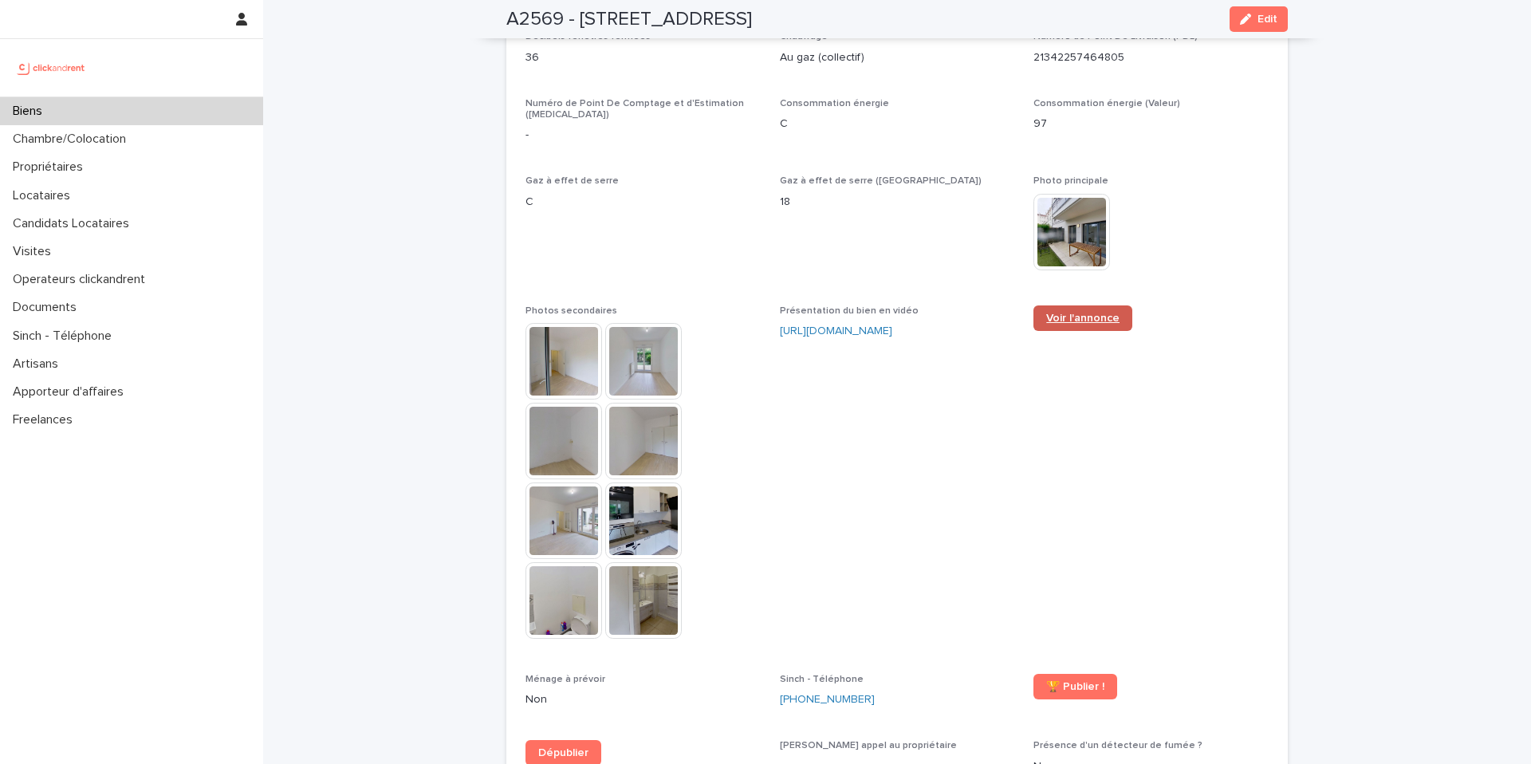
click at [1060, 313] on span "Voir l'annonce" at bounding box center [1082, 318] width 73 height 11
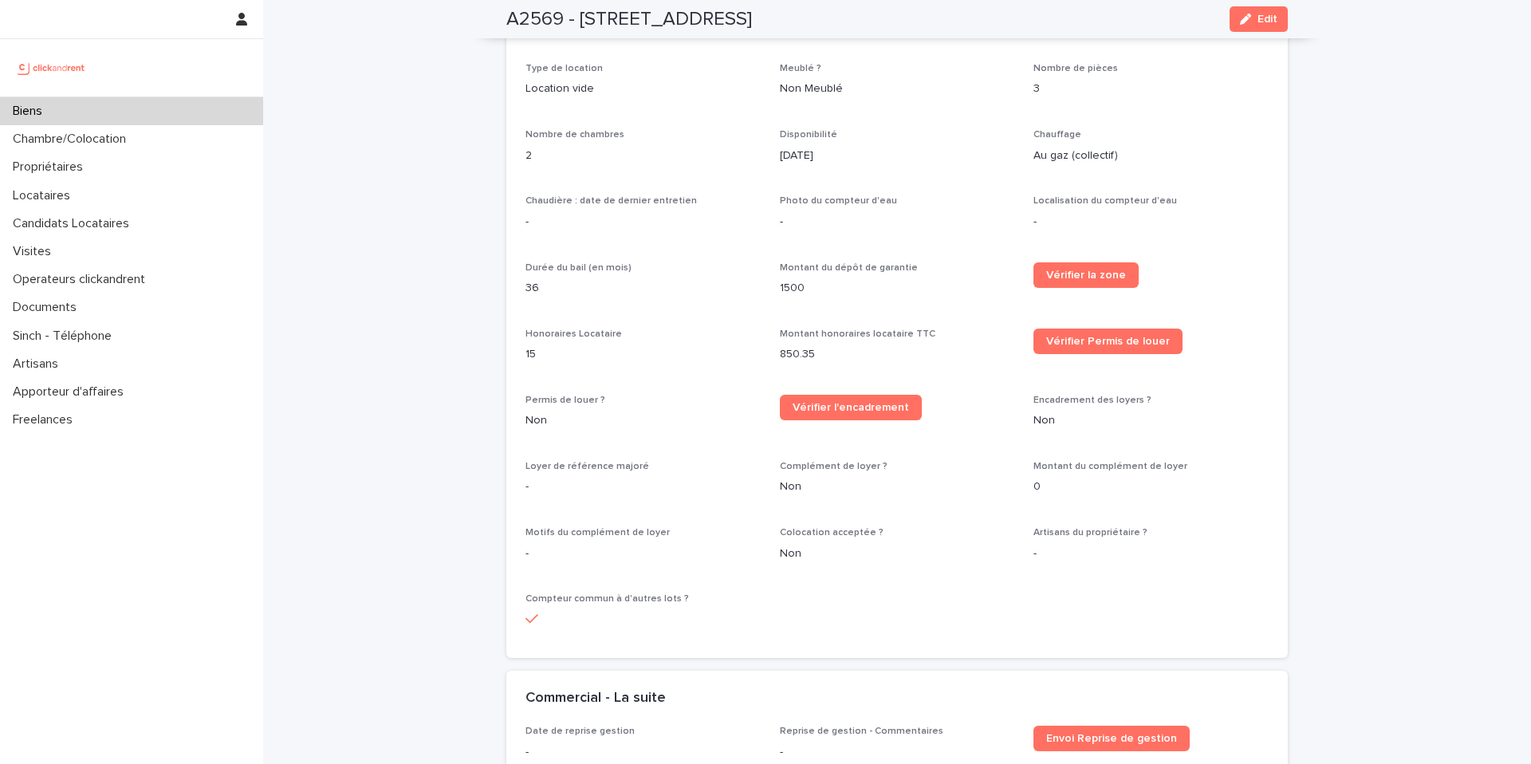
scroll to position [1742, 0]
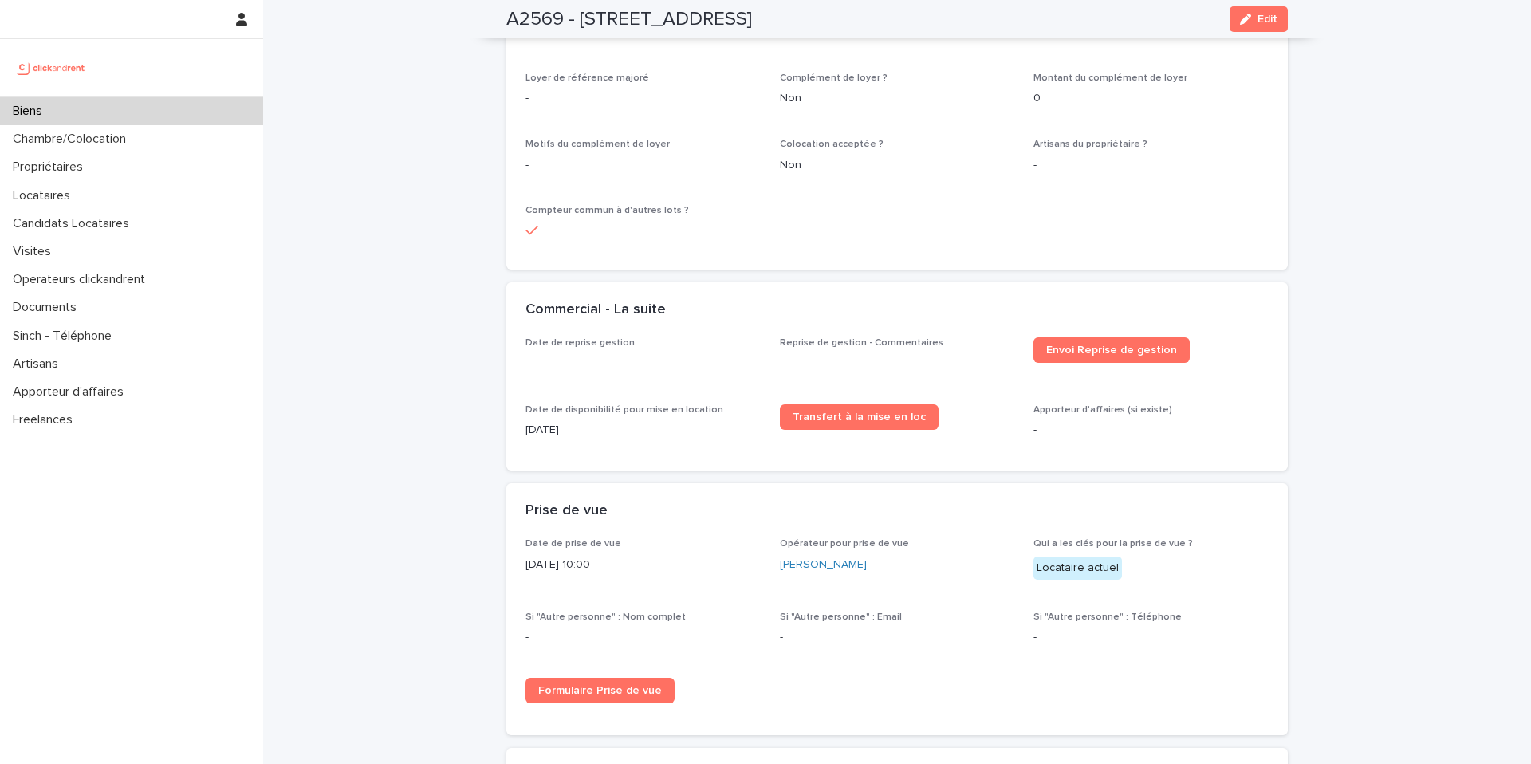
scroll to position [1556, 0]
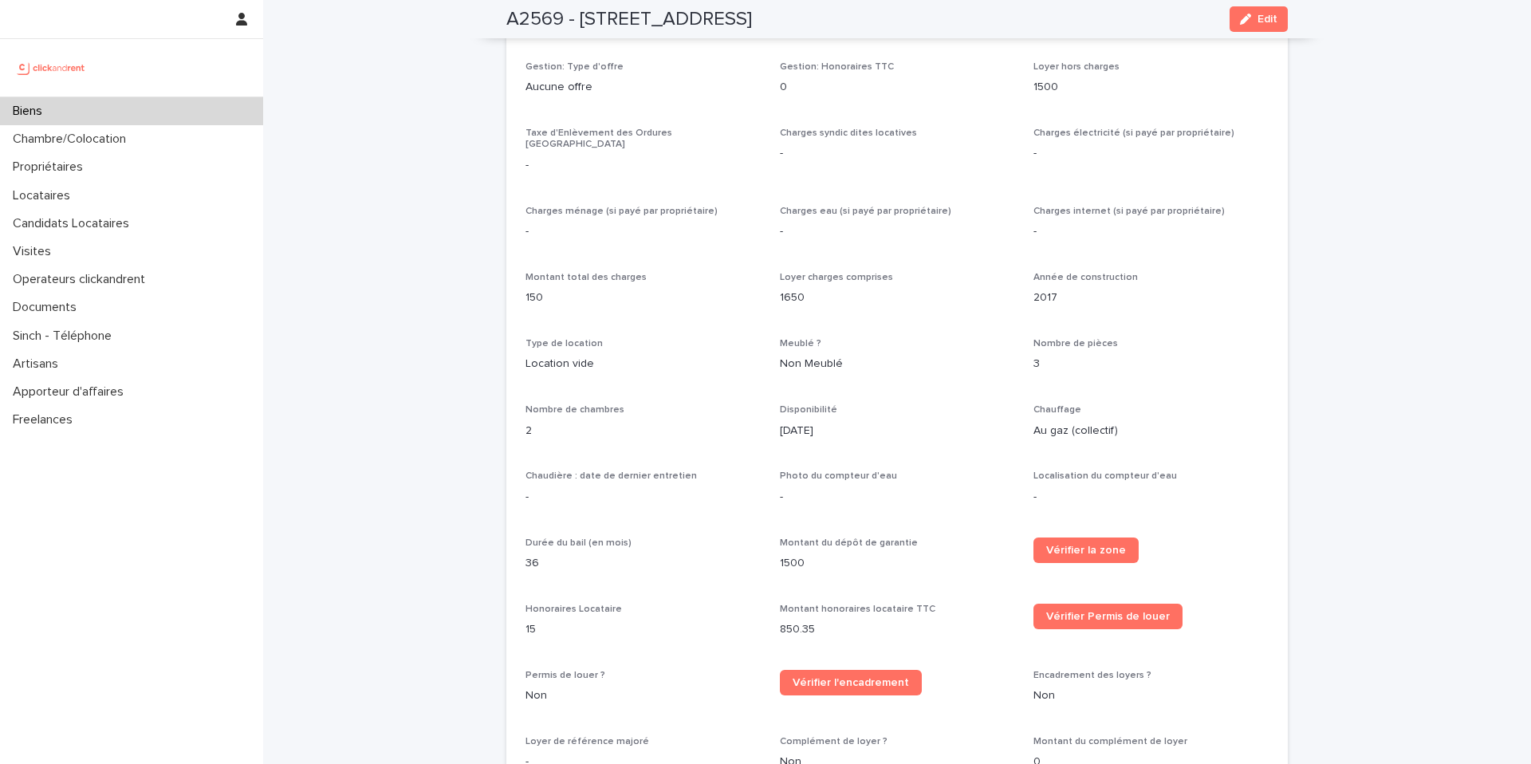
drag, startPoint x: 886, startPoint y: 369, endPoint x: 1265, endPoint y: 105, distance: 461.8
click at [886, 369] on div "Opérateur commercial [PERSON_NAME] Opérateur opérationnel [PERSON_NAME] Proprié…" at bounding box center [897, 284] width 743 height 1260
click at [863, 361] on div "Opérateur commercial [PERSON_NAME] Opérateur opérationnel [PERSON_NAME] Proprié…" at bounding box center [897, 284] width 743 height 1260
click at [760, 368] on div "Opérateur commercial [PERSON_NAME] Opérateur opérationnel [PERSON_NAME] Proprié…" at bounding box center [897, 284] width 743 height 1260
click at [805, 372] on div "Opérateur commercial [PERSON_NAME] Opérateur opérationnel [PERSON_NAME] Proprié…" at bounding box center [897, 284] width 743 height 1260
